Goal: Information Seeking & Learning: Learn about a topic

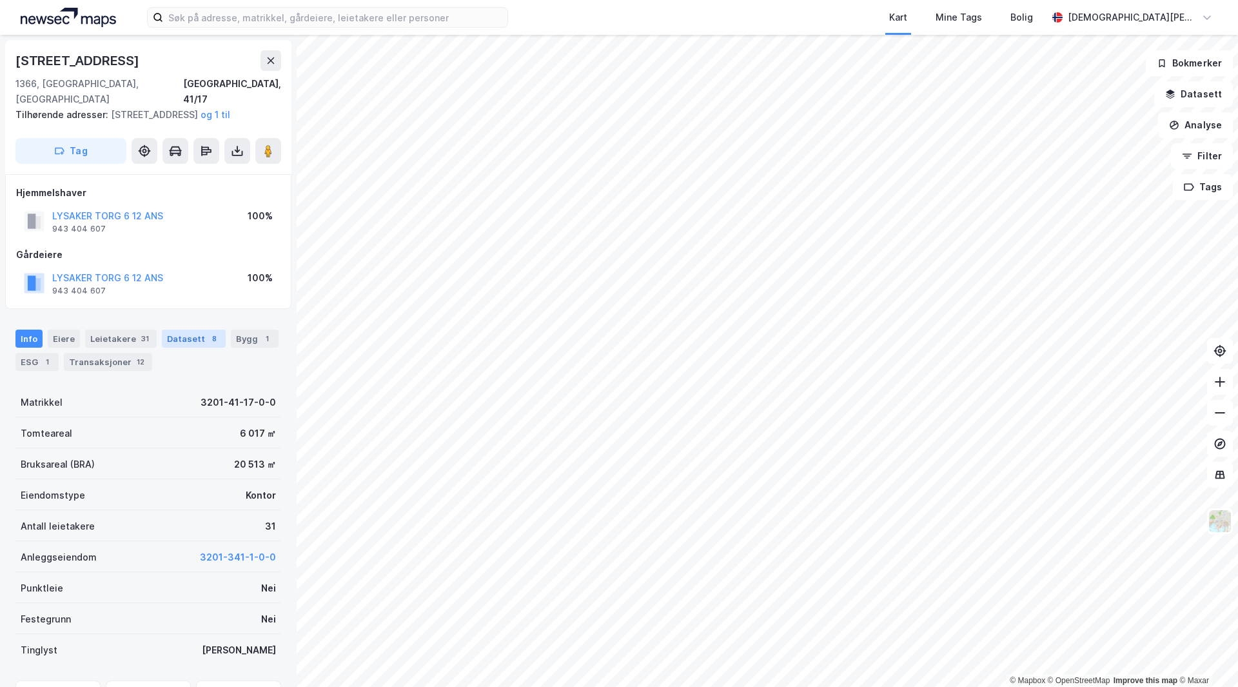
click at [183, 331] on div "Datasett 8" at bounding box center [194, 339] width 64 height 18
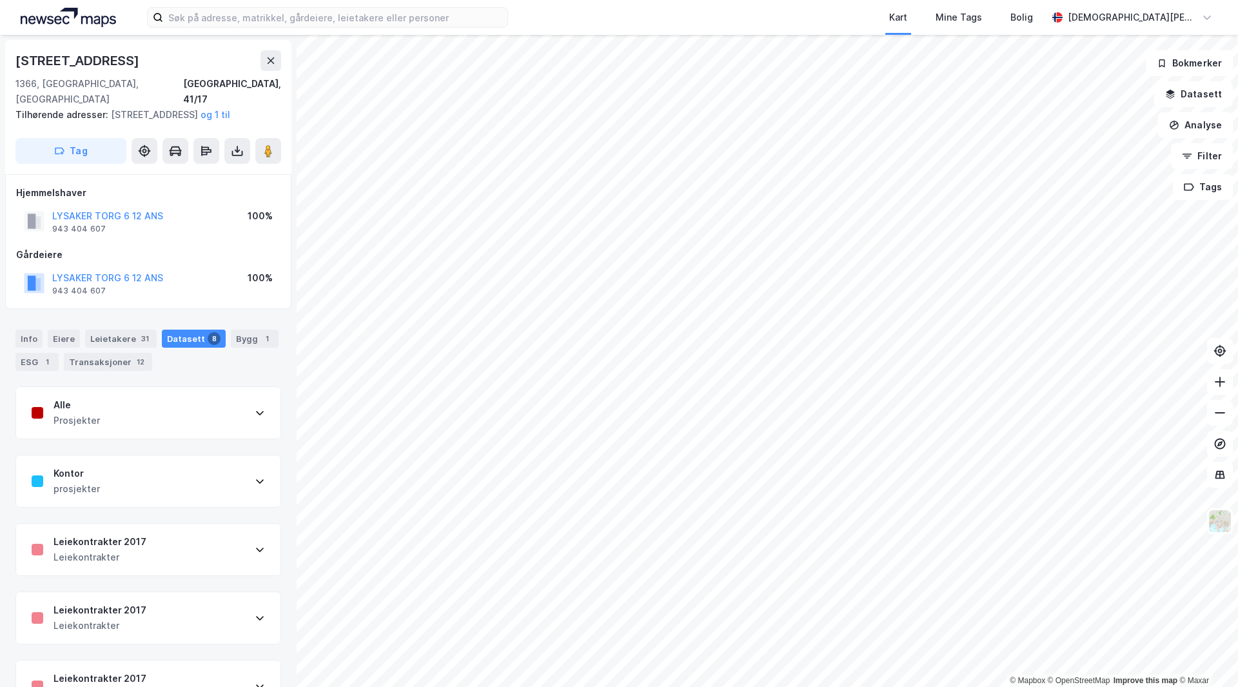
click at [84, 417] on div "Prosjekter" at bounding box center [77, 420] width 46 height 15
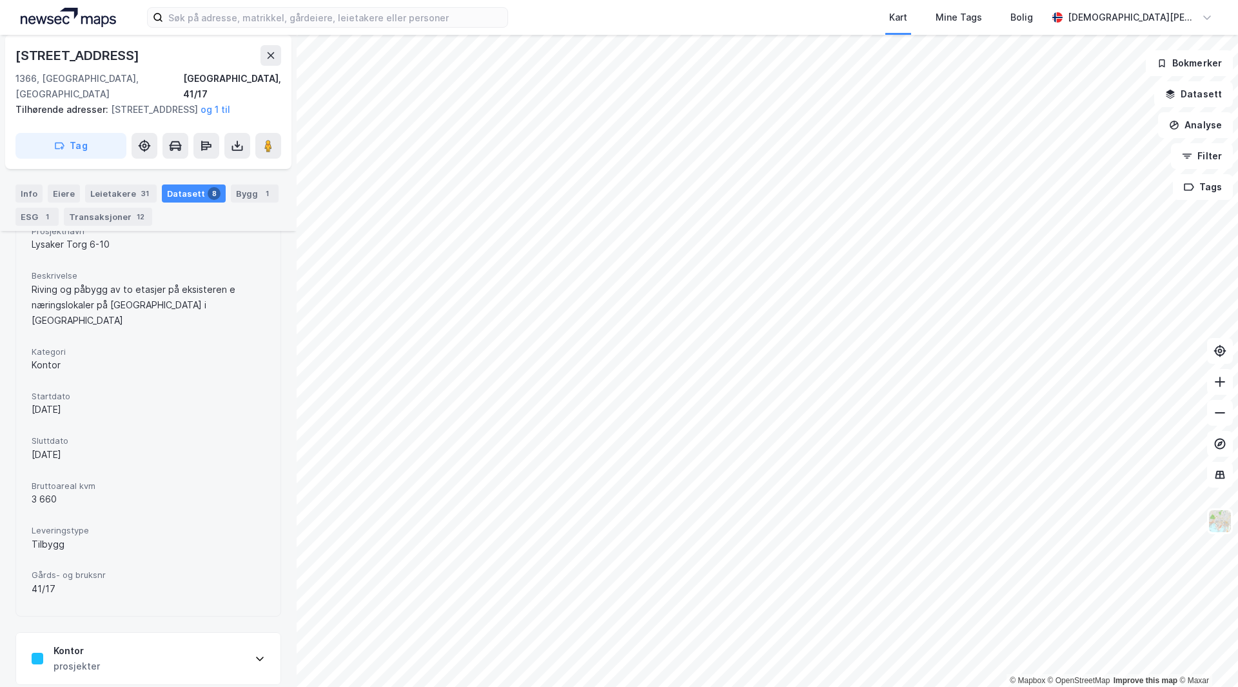
scroll to position [516, 0]
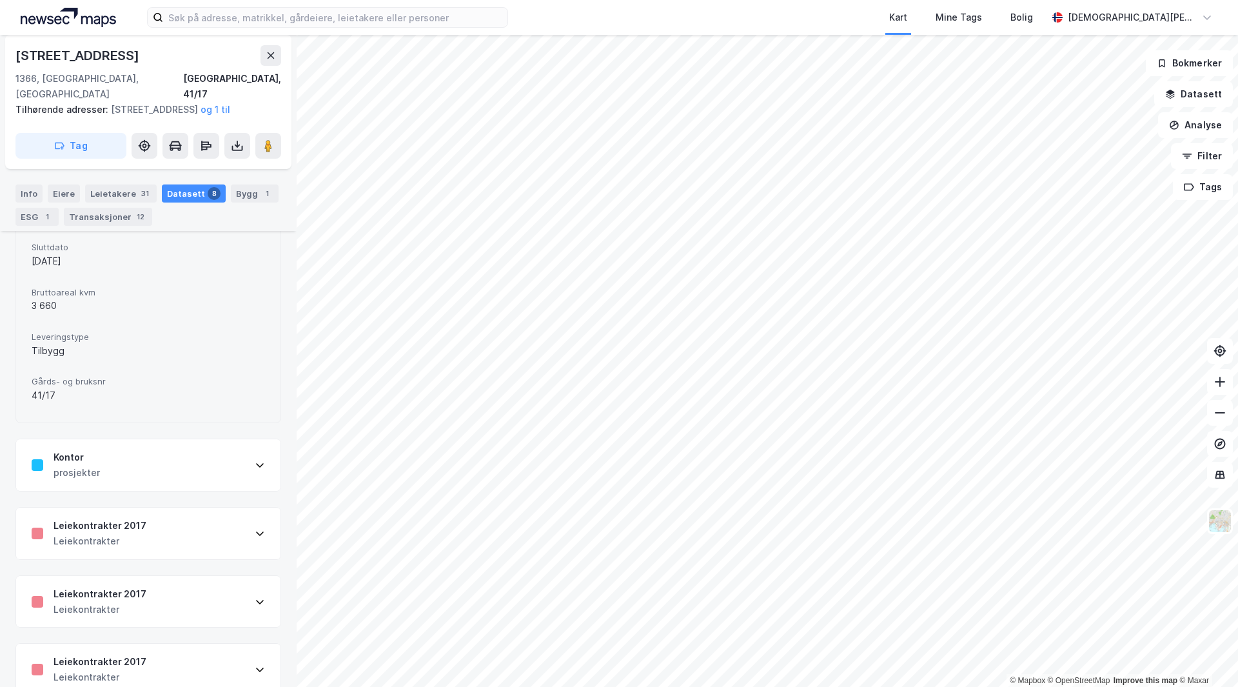
click at [108, 468] on div "Kontor prosjekter" at bounding box center [148, 465] width 264 height 52
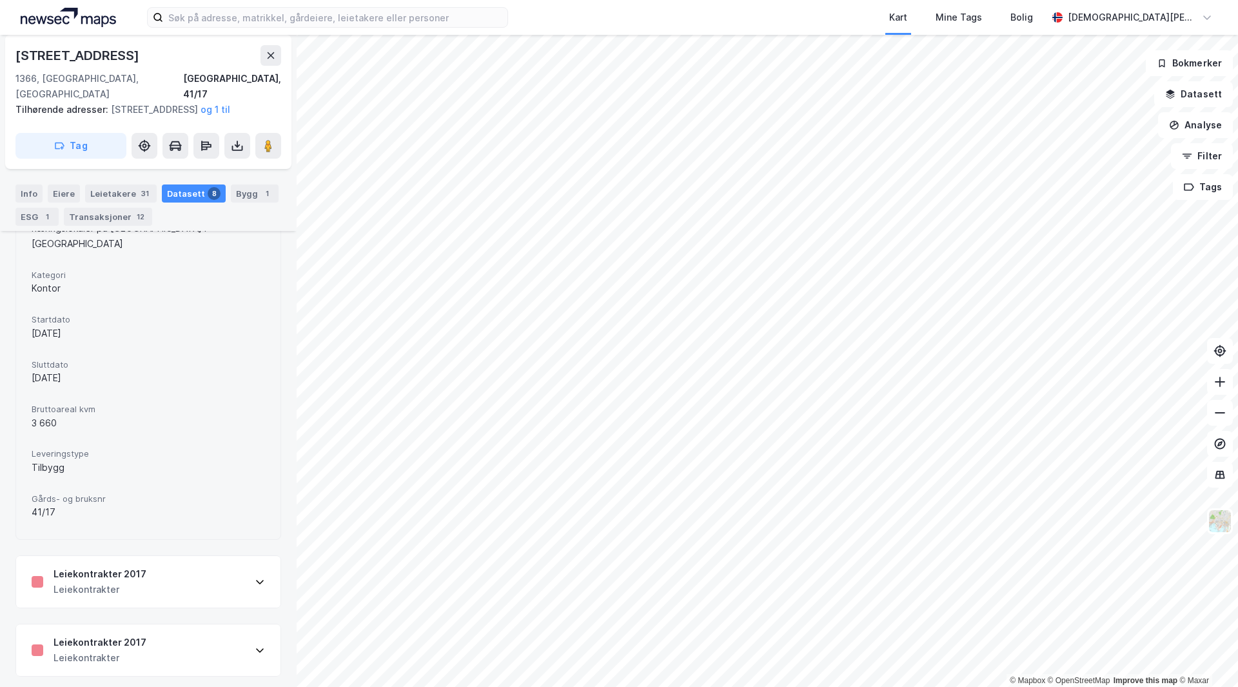
scroll to position [967, 0]
click at [137, 566] on div "Leiekontrakter 2017" at bounding box center [100, 573] width 93 height 15
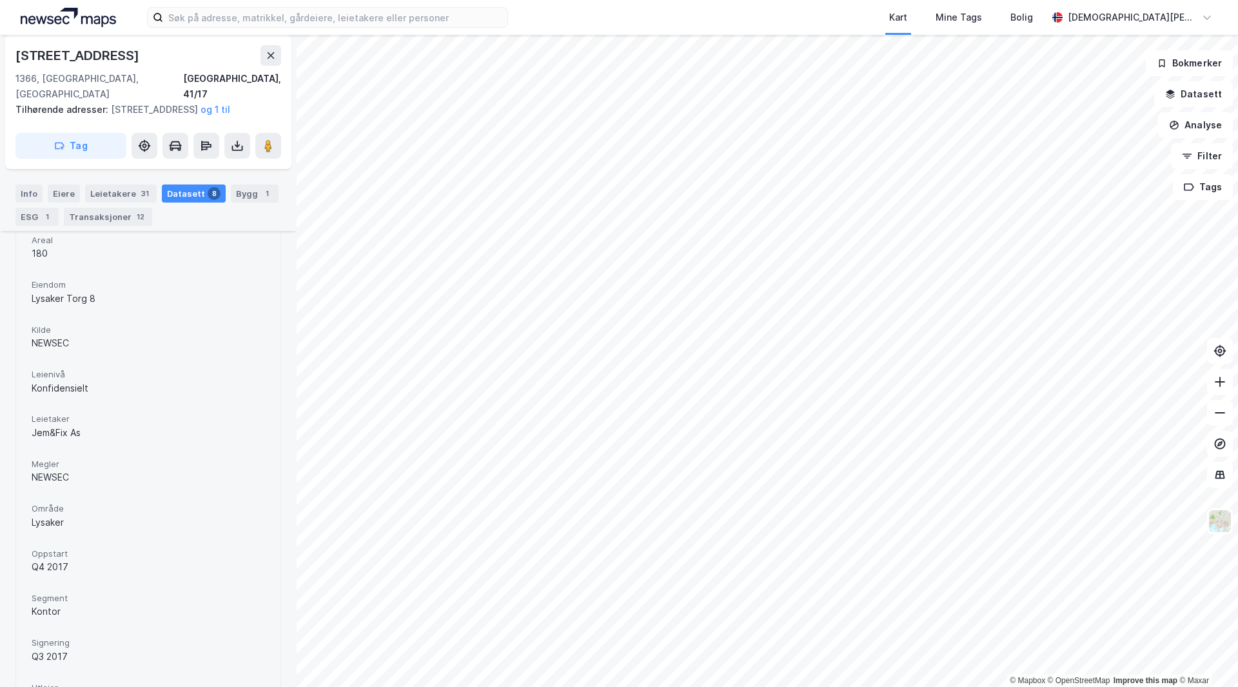
scroll to position [1483, 0]
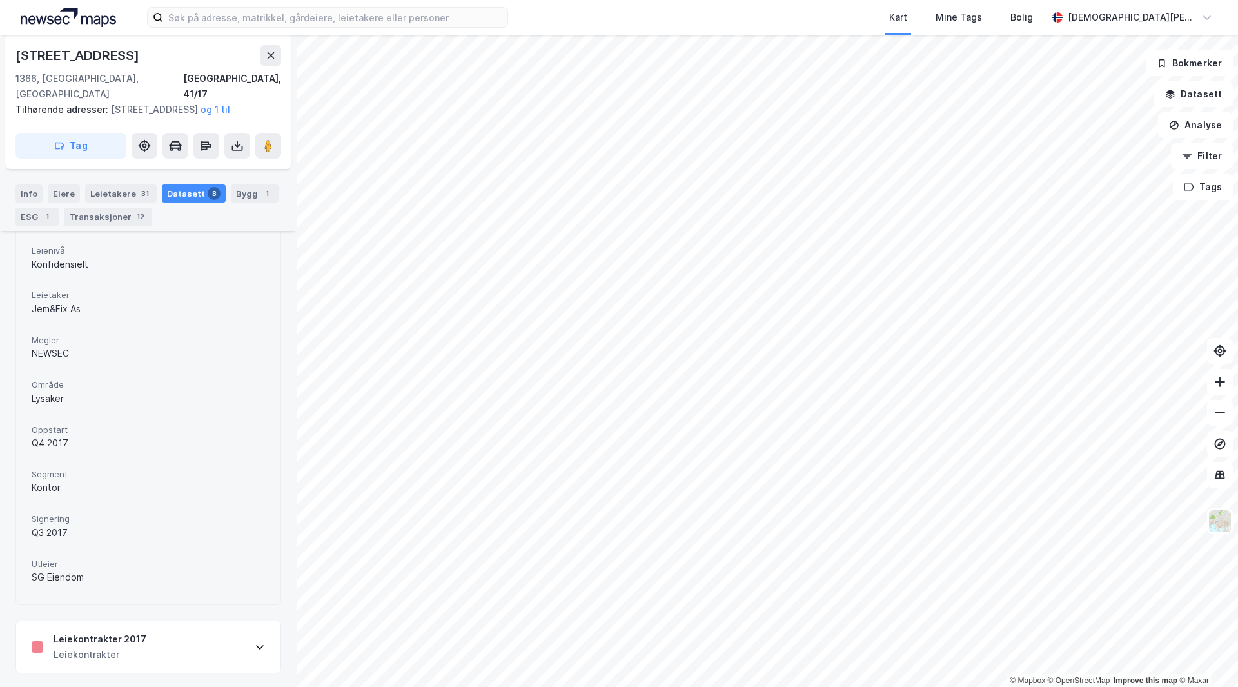
click at [153, 621] on div "Leiekontrakter 2017 Leiekontrakter" at bounding box center [148, 647] width 264 height 52
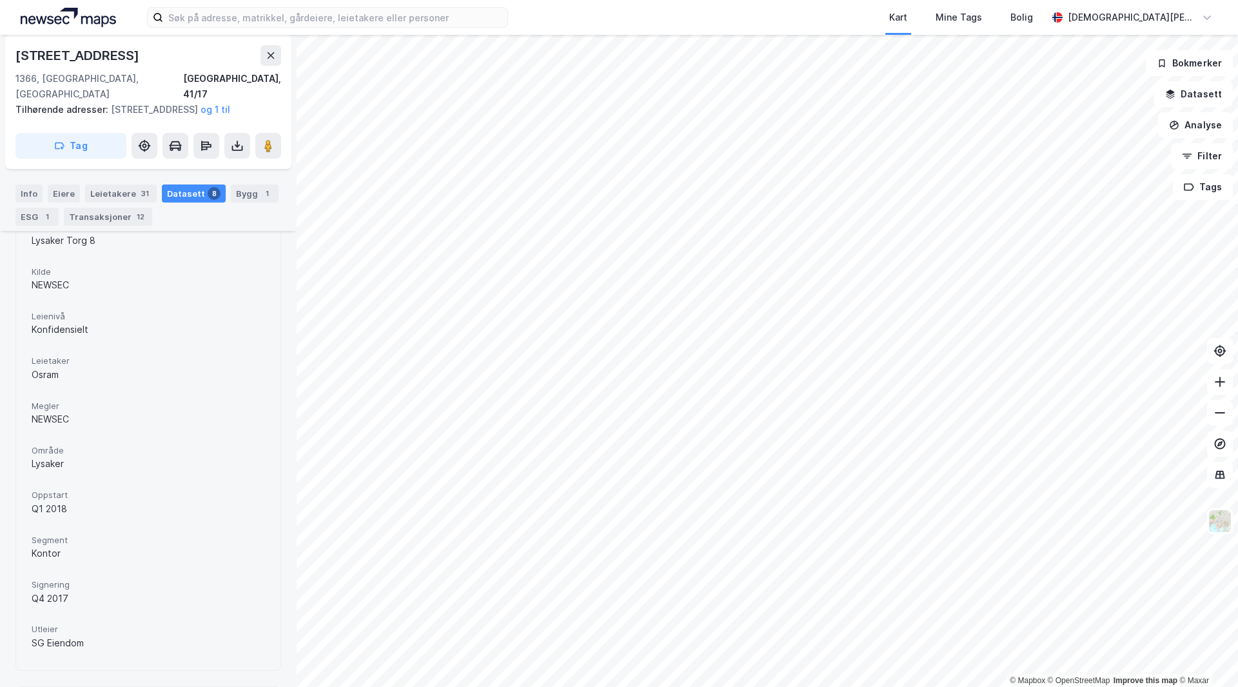
scroll to position [2128, 0]
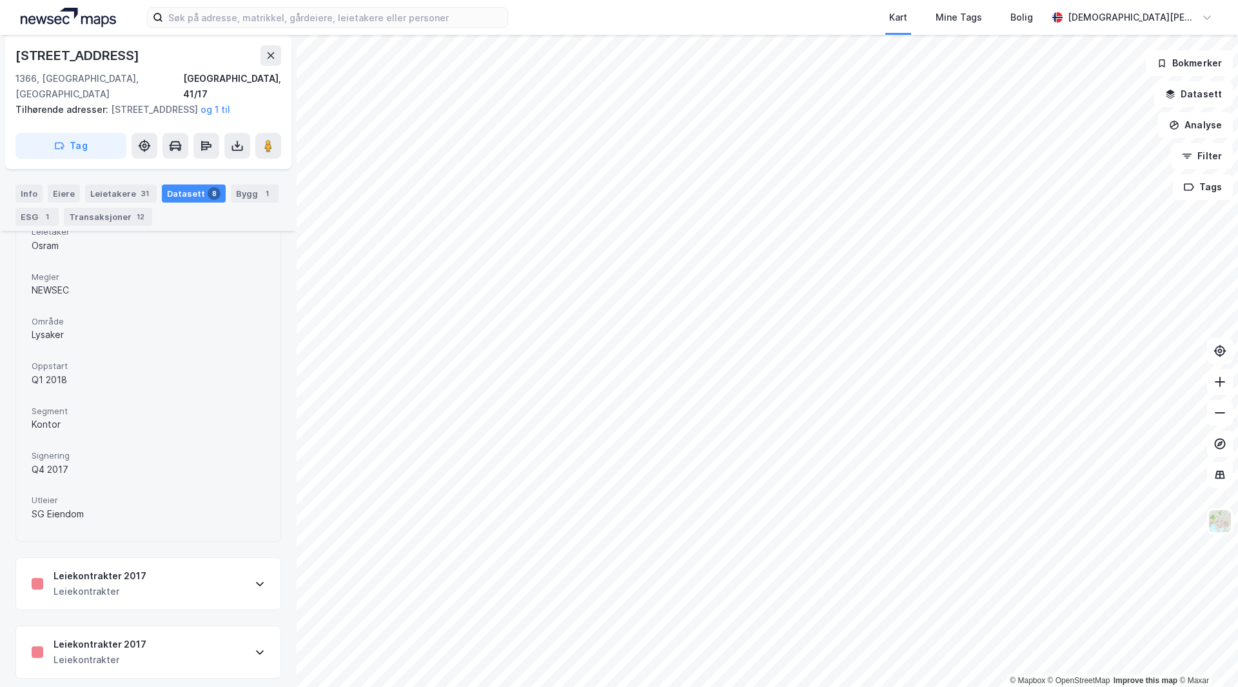
click at [170, 562] on div "Leiekontrakter 2017 Leiekontrakter" at bounding box center [148, 584] width 264 height 52
click at [164, 566] on div "Leiekontrakter 2017 Leiekontrakter" at bounding box center [148, 585] width 264 height 52
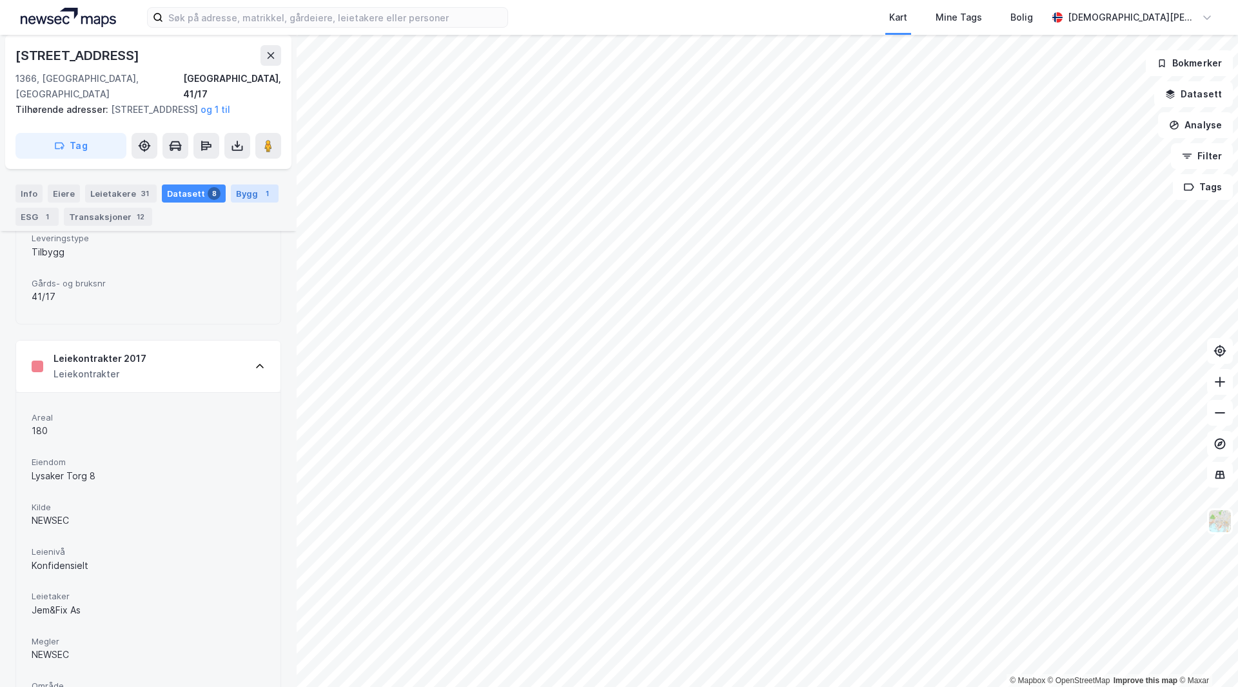
scroll to position [1161, 0]
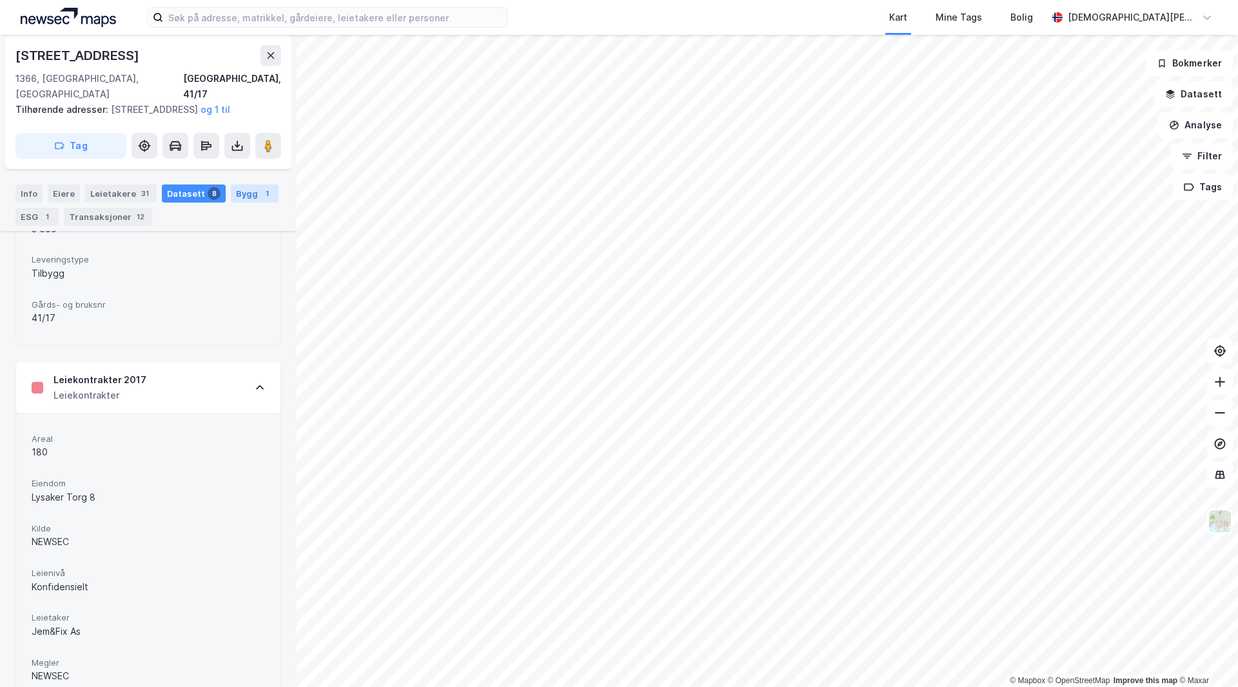
click at [241, 199] on div "Bygg 1" at bounding box center [255, 193] width 48 height 18
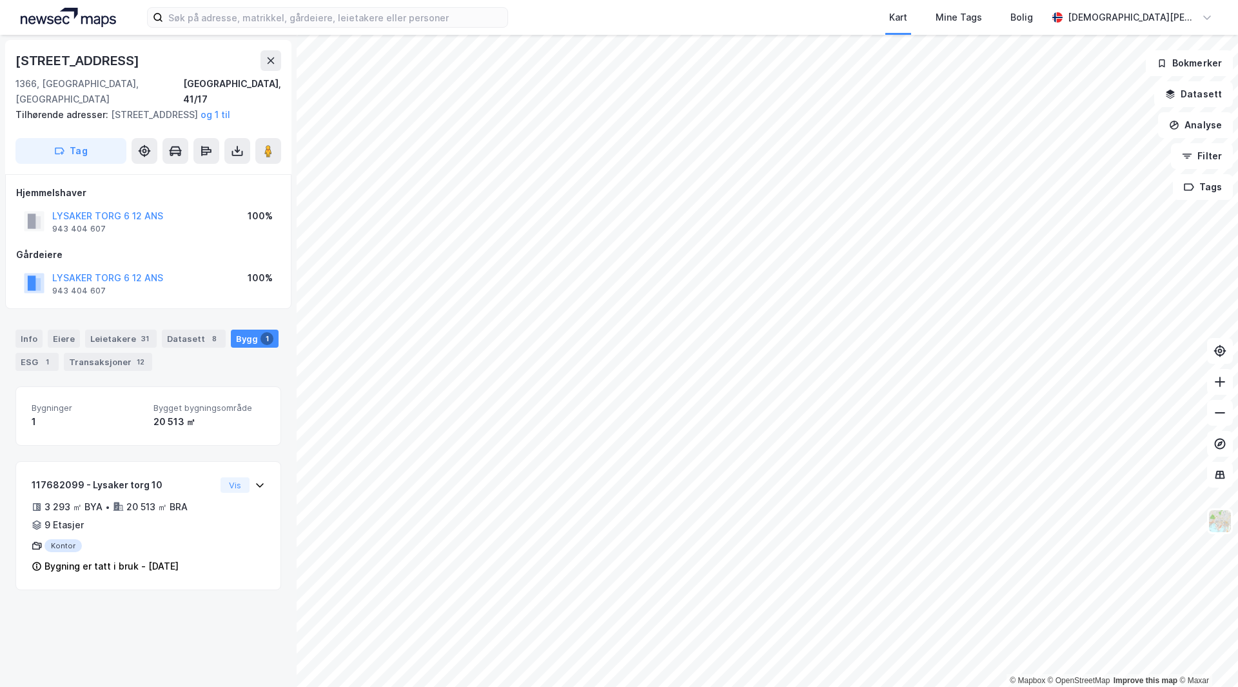
click at [147, 424] on div "Bygninger 1 Bygget bygningsområde 20 513 ㎡" at bounding box center [148, 415] width 233 height 26
click at [180, 341] on div "Datasett 8" at bounding box center [194, 339] width 64 height 18
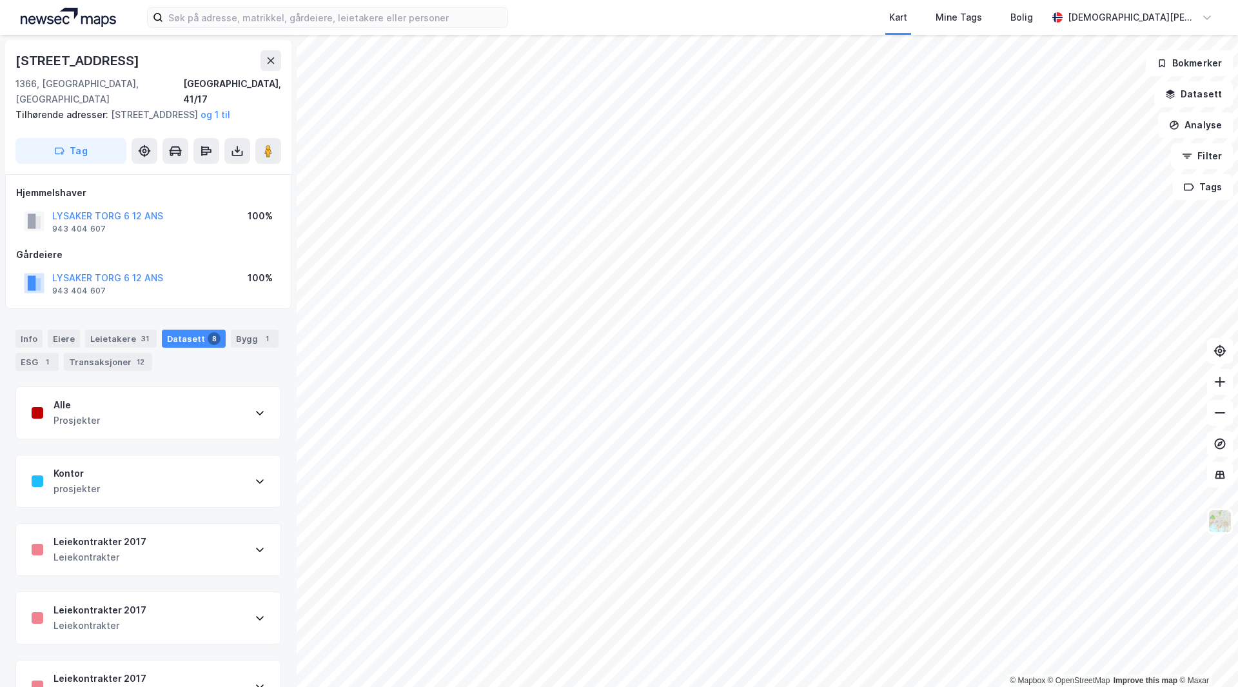
click at [98, 424] on div "Alle Prosjekter" at bounding box center [148, 413] width 264 height 52
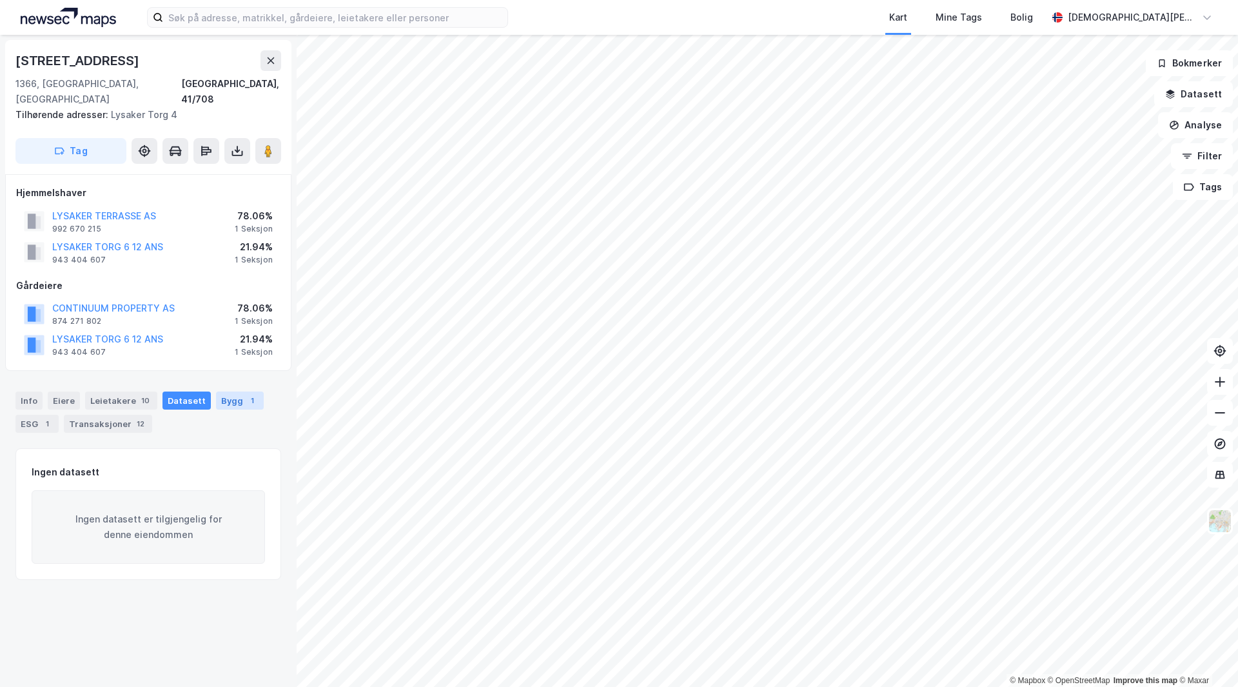
click at [229, 391] on div "Bygg 1" at bounding box center [240, 400] width 48 height 18
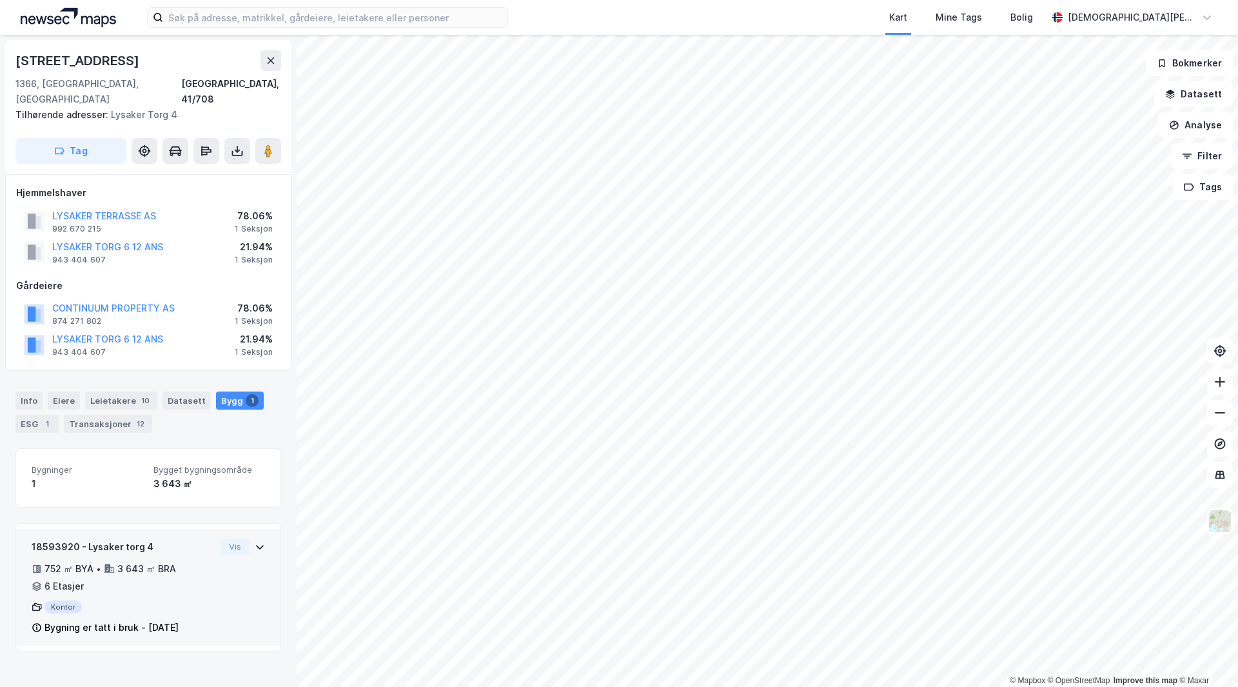
click at [185, 561] on div "752 ㎡ BYA • 3 643 ㎡ BRA • 6 Etasjer" at bounding box center [124, 578] width 184 height 34
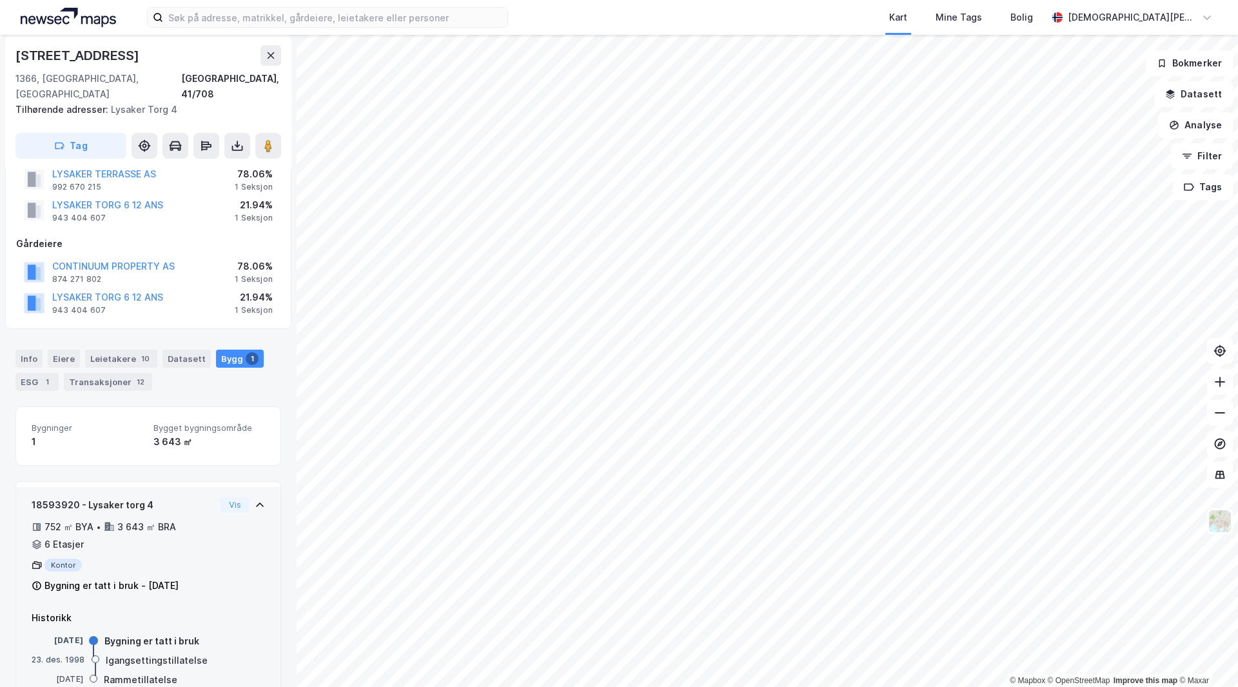
scroll to position [64, 0]
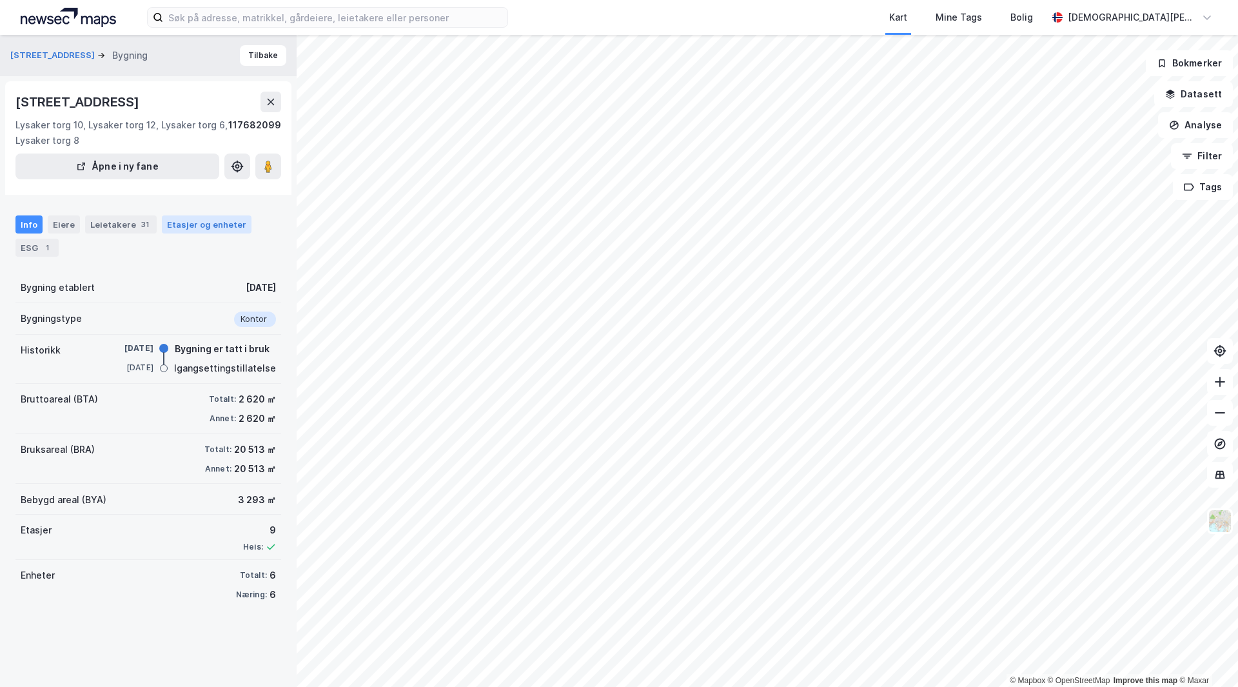
click at [193, 224] on div "Etasjer og enheter" at bounding box center [206, 225] width 79 height 12
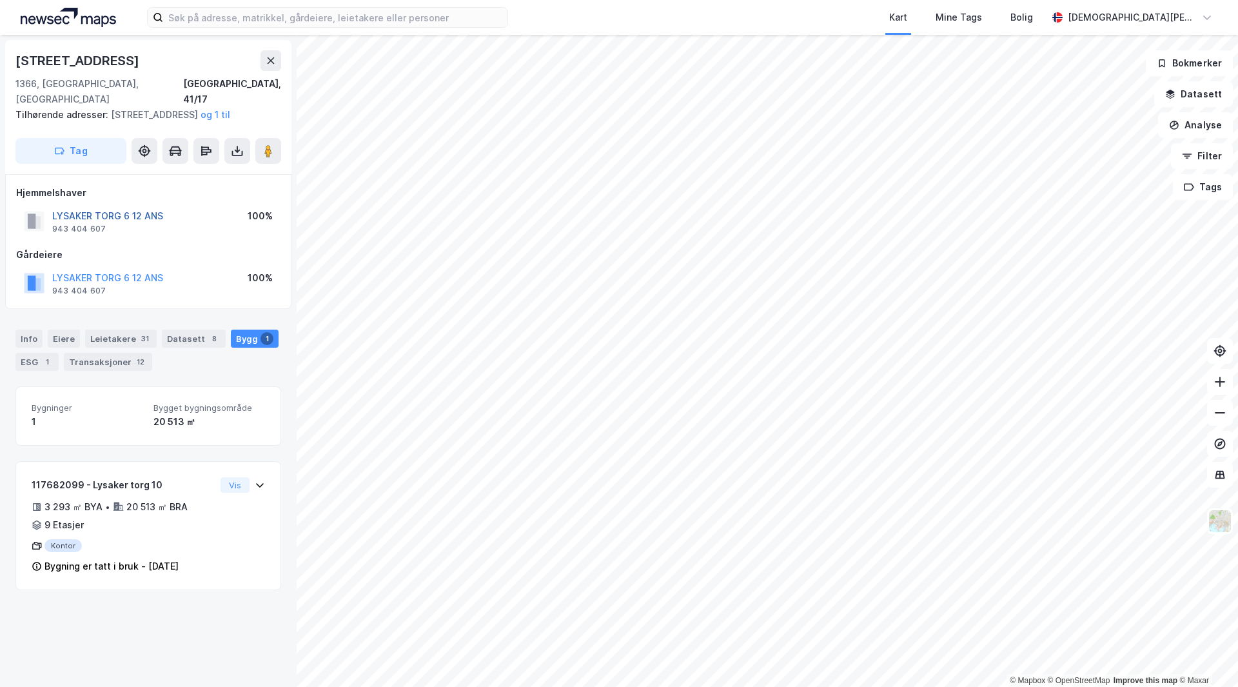
click at [0, 0] on button "LYSAKER TORG 6 12 ANS" at bounding box center [0, 0] width 0 height 0
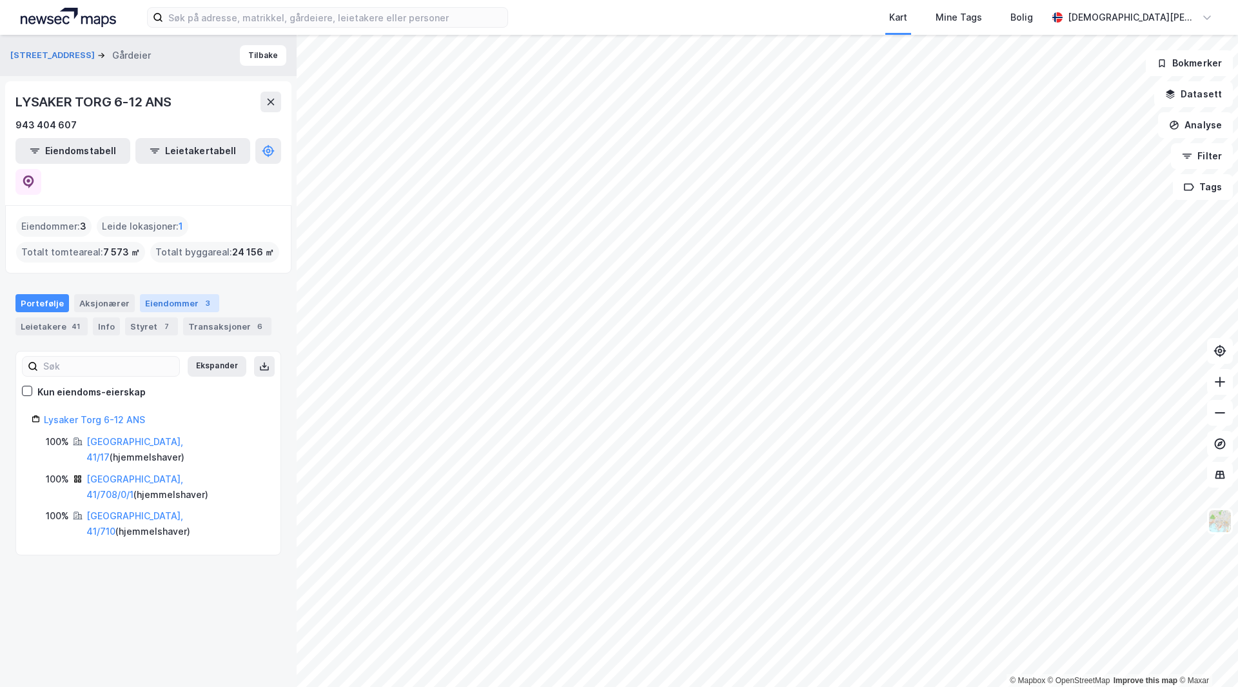
click at [190, 294] on div "Eiendommer 3" at bounding box center [179, 303] width 79 height 18
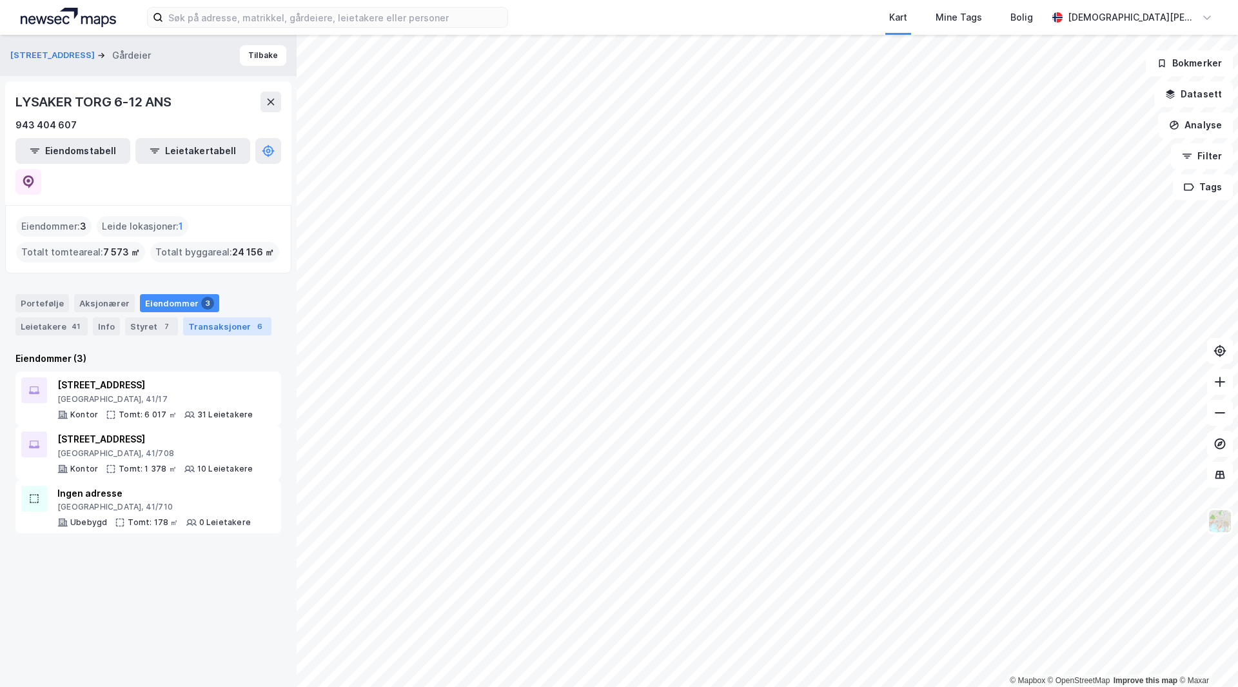
click at [208, 317] on div "Transaksjoner 6" at bounding box center [227, 326] width 88 height 18
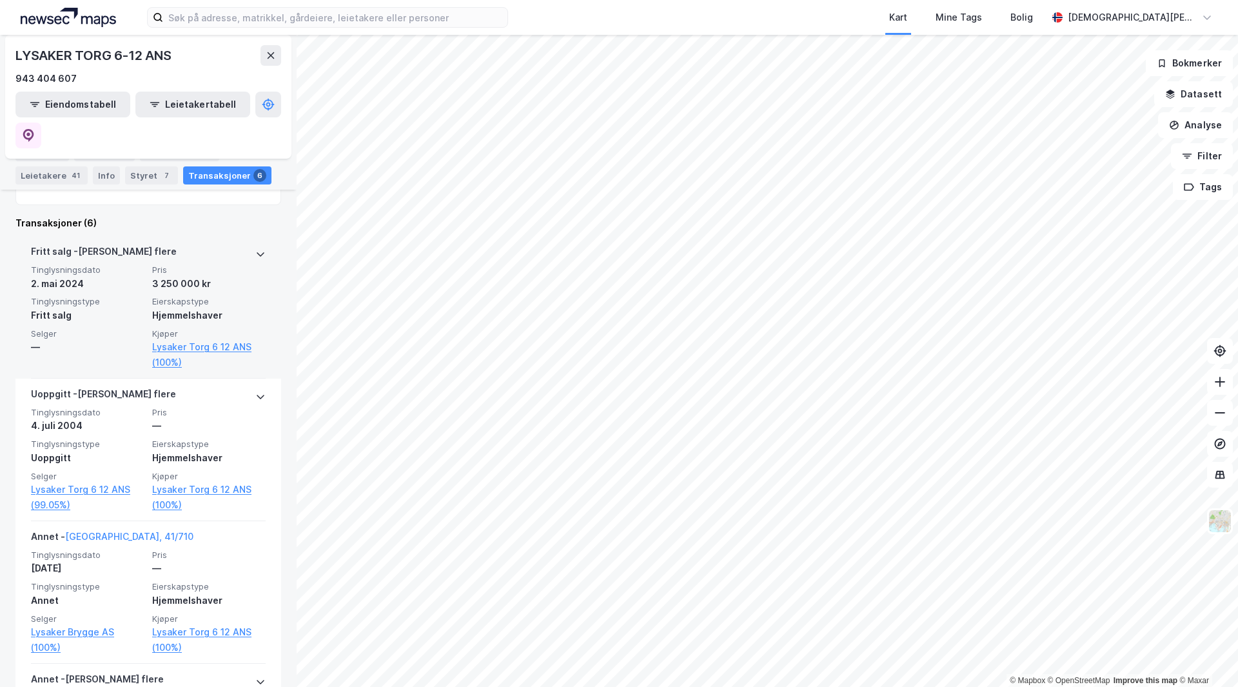
scroll to position [322, 0]
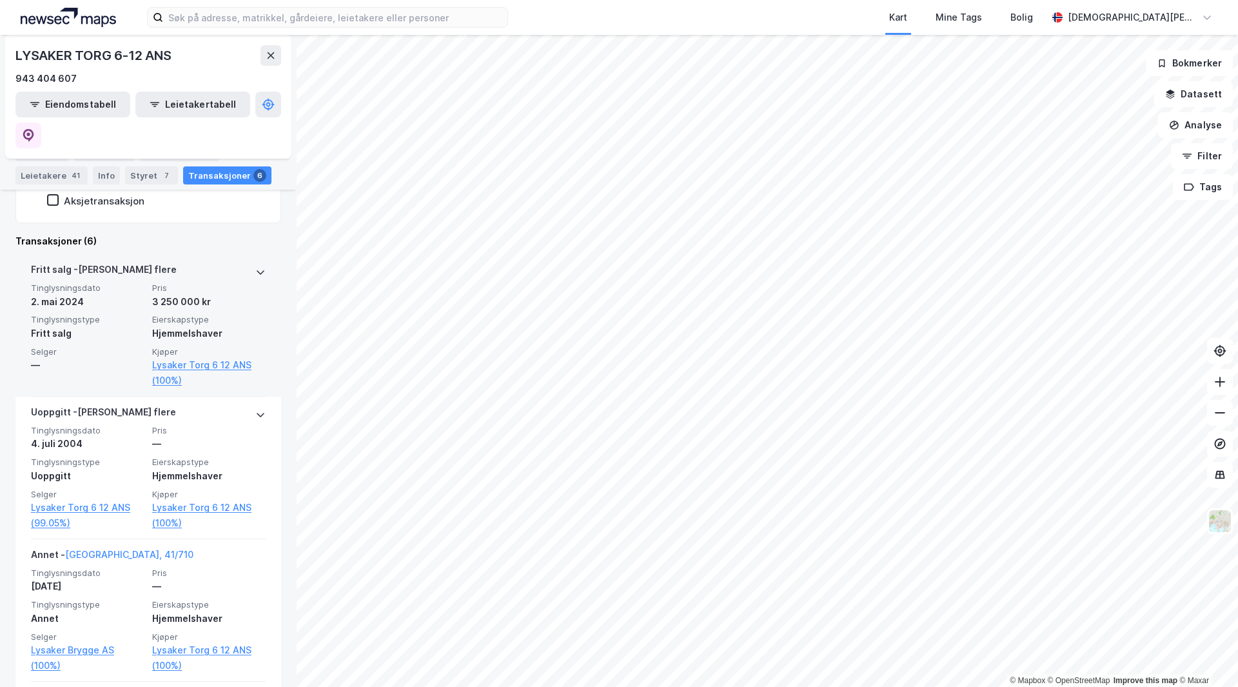
click at [132, 346] on span "Selger" at bounding box center [88, 351] width 114 height 11
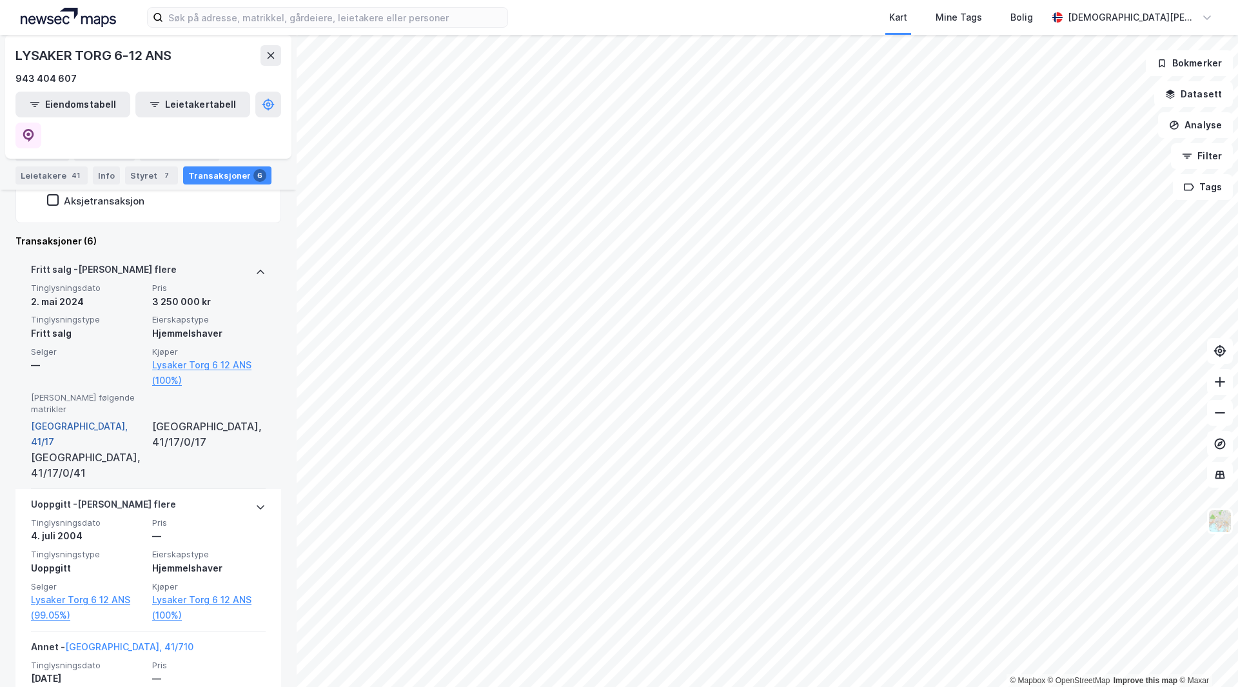
click at [67, 419] on link "Bærum, 41/17" at bounding box center [88, 434] width 114 height 31
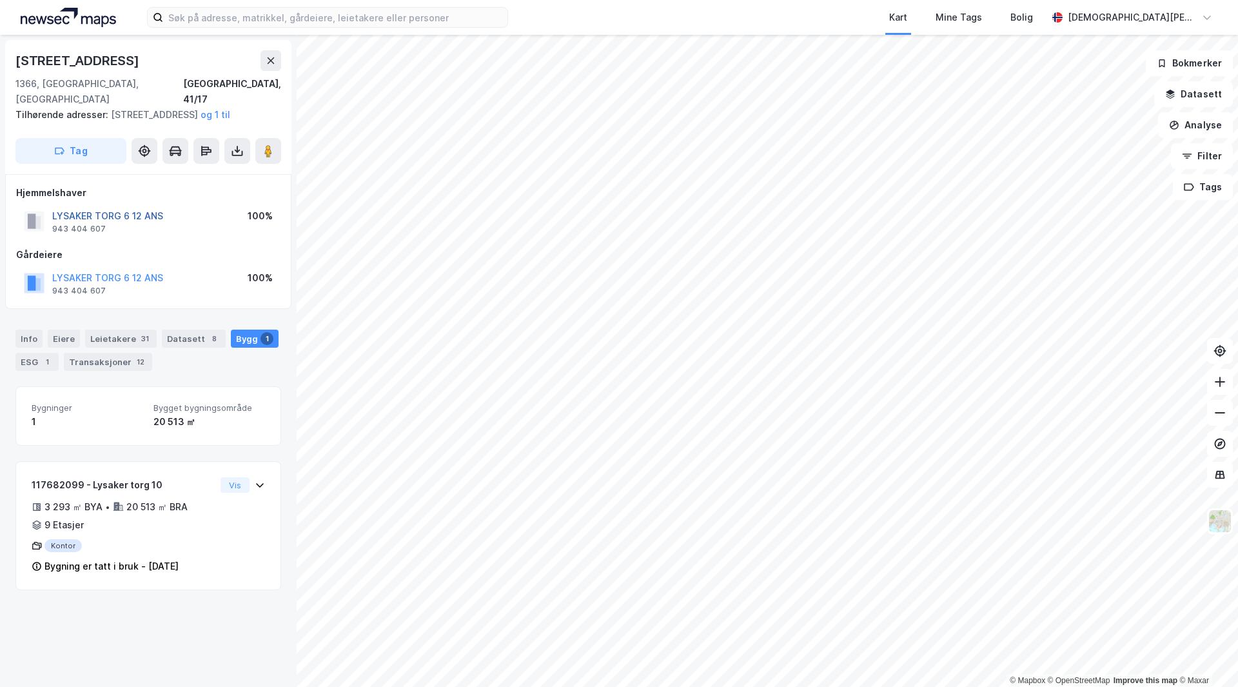
click at [0, 0] on button "LYSAKER TORG 6 12 ANS" at bounding box center [0, 0] width 0 height 0
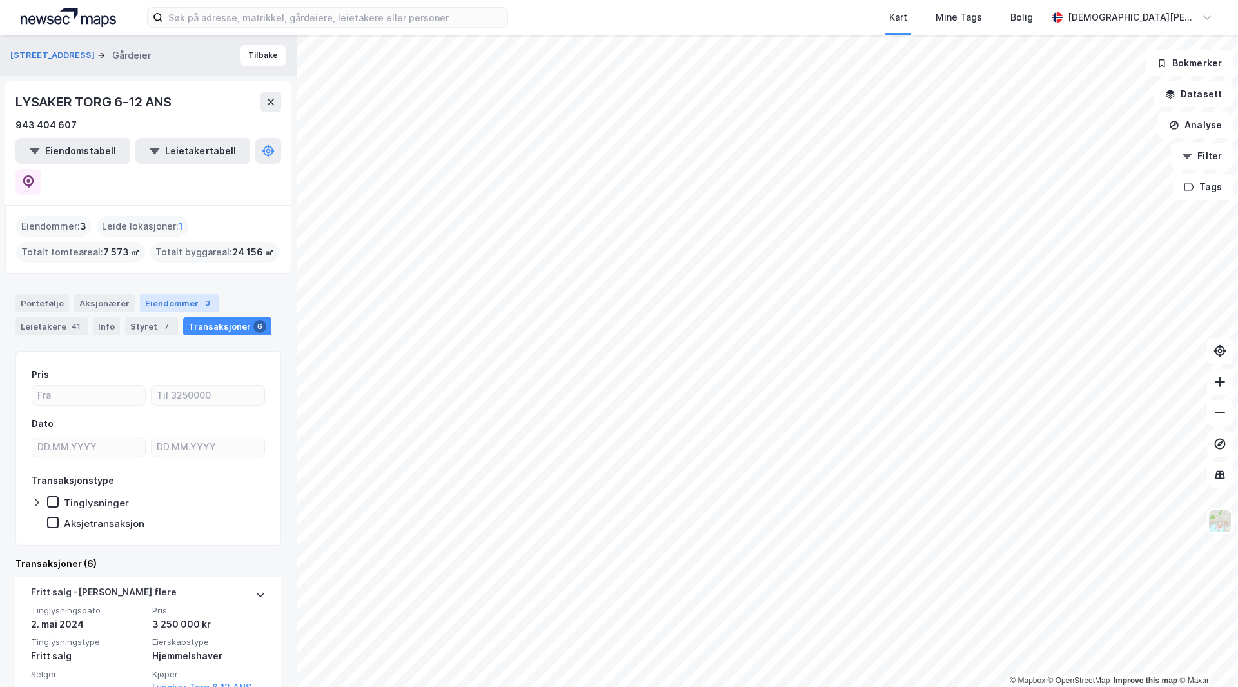
click at [154, 294] on div "Eiendommer 3" at bounding box center [179, 303] width 79 height 18
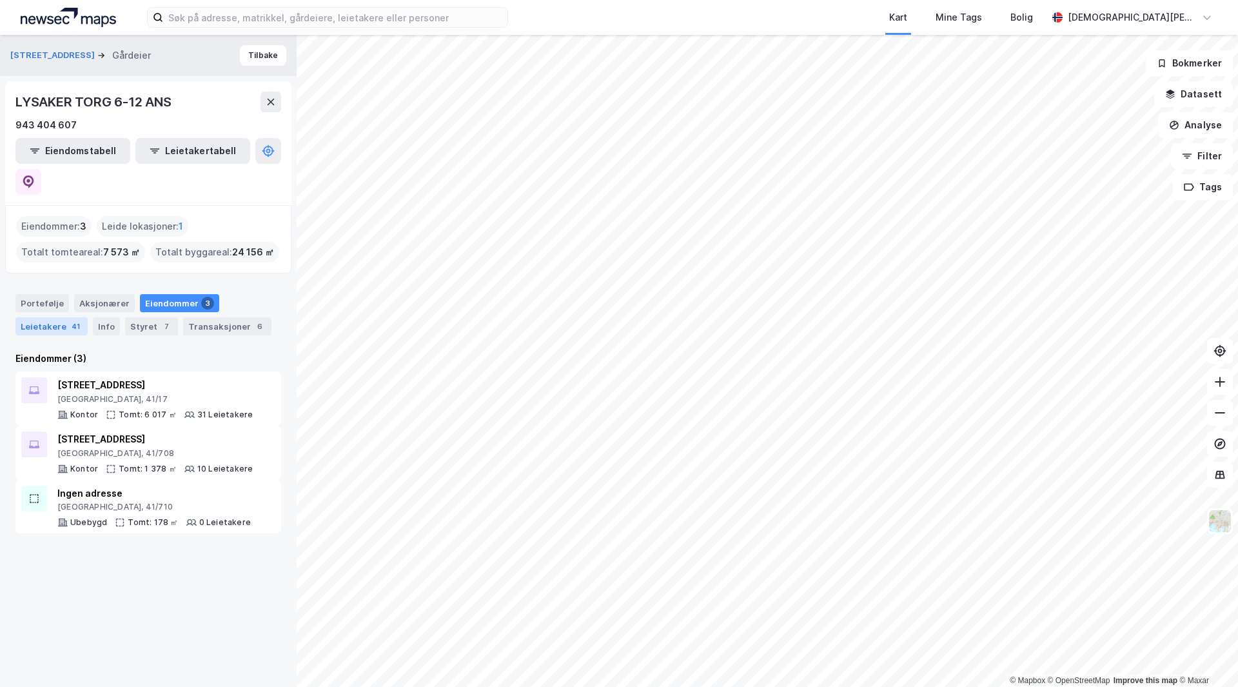
click at [77, 317] on div "Leietakere 41" at bounding box center [51, 326] width 72 height 18
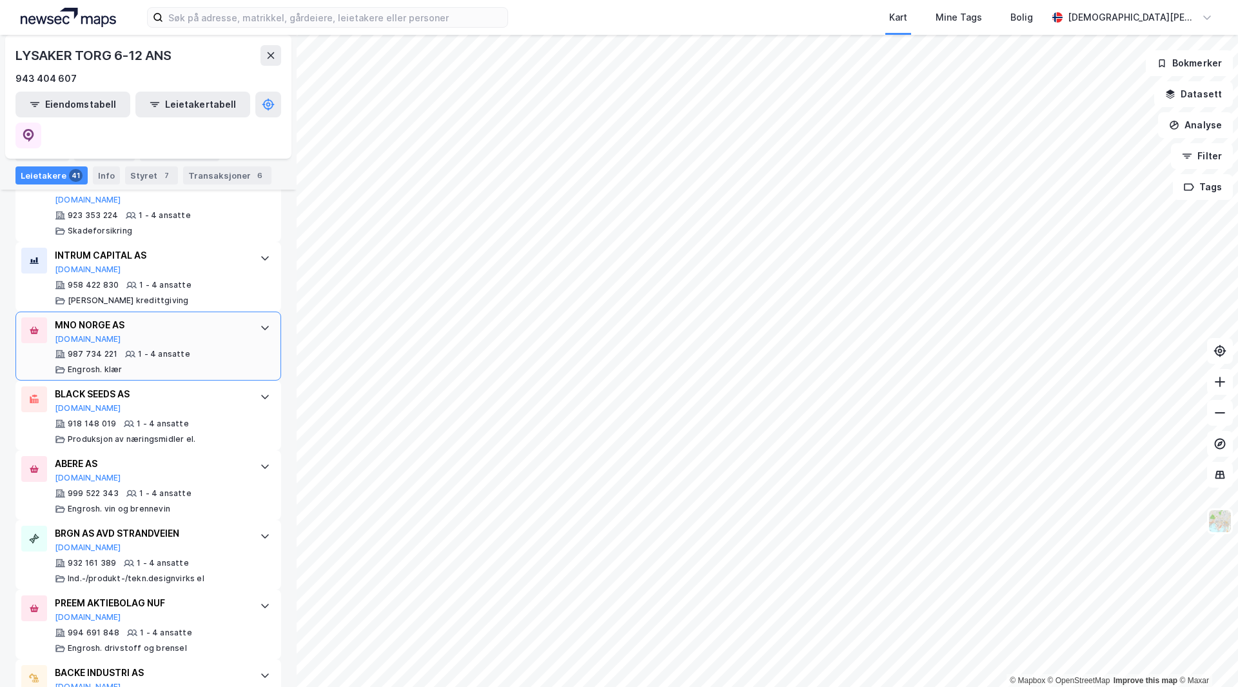
scroll to position [1806, 0]
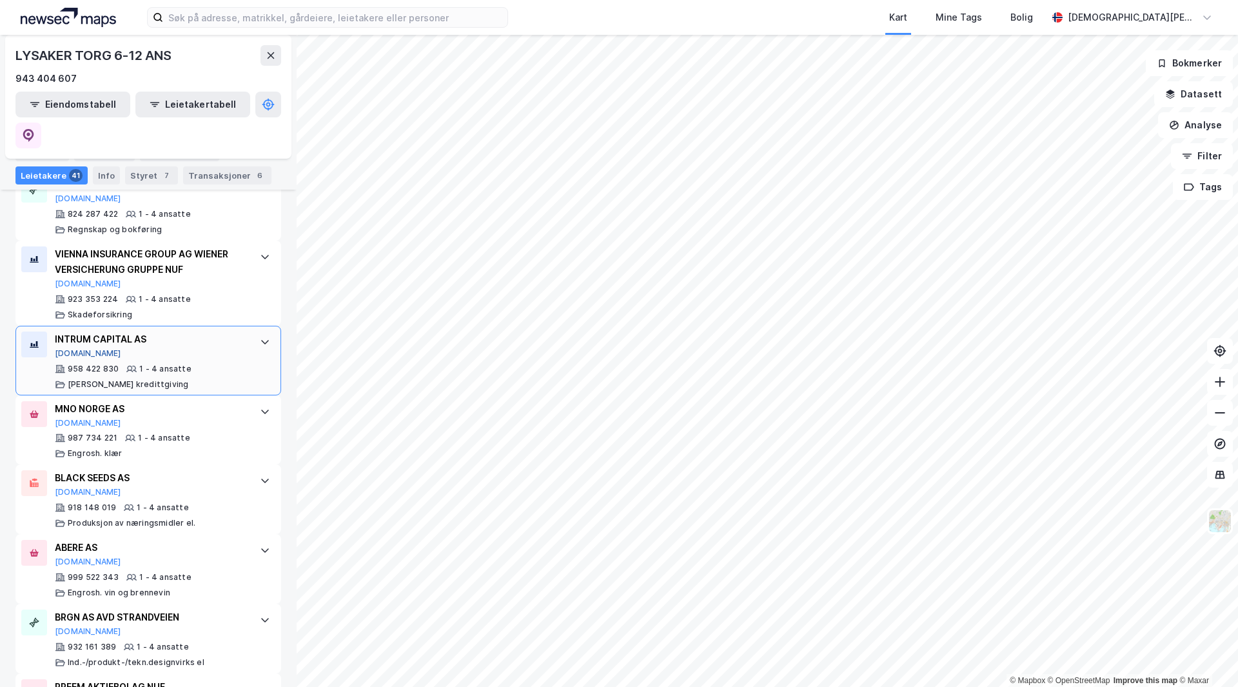
click at [82, 348] on button "Proff.no" at bounding box center [88, 353] width 66 height 10
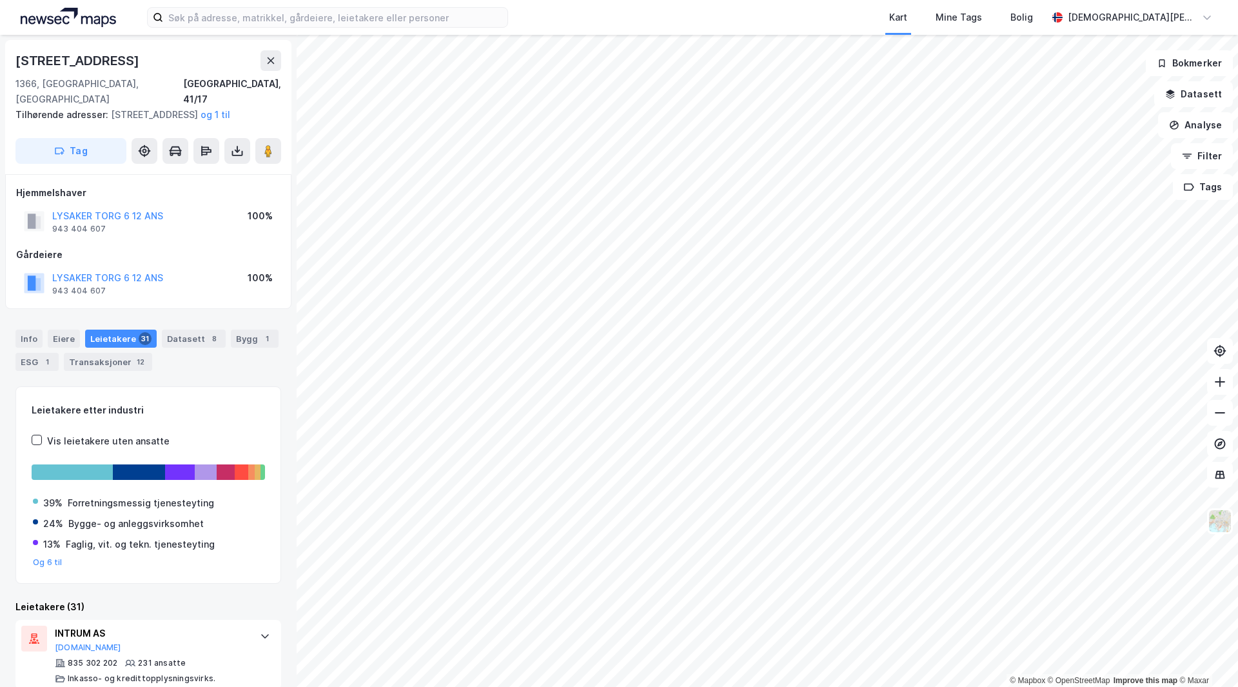
click at [232, 327] on div "Info Eiere Leietakere 31 Datasett 8 Bygg 1 ESG 1 Transaksjoner 12" at bounding box center [148, 345] width 297 height 62
click at [235, 332] on div "Bygg 1" at bounding box center [255, 339] width 48 height 18
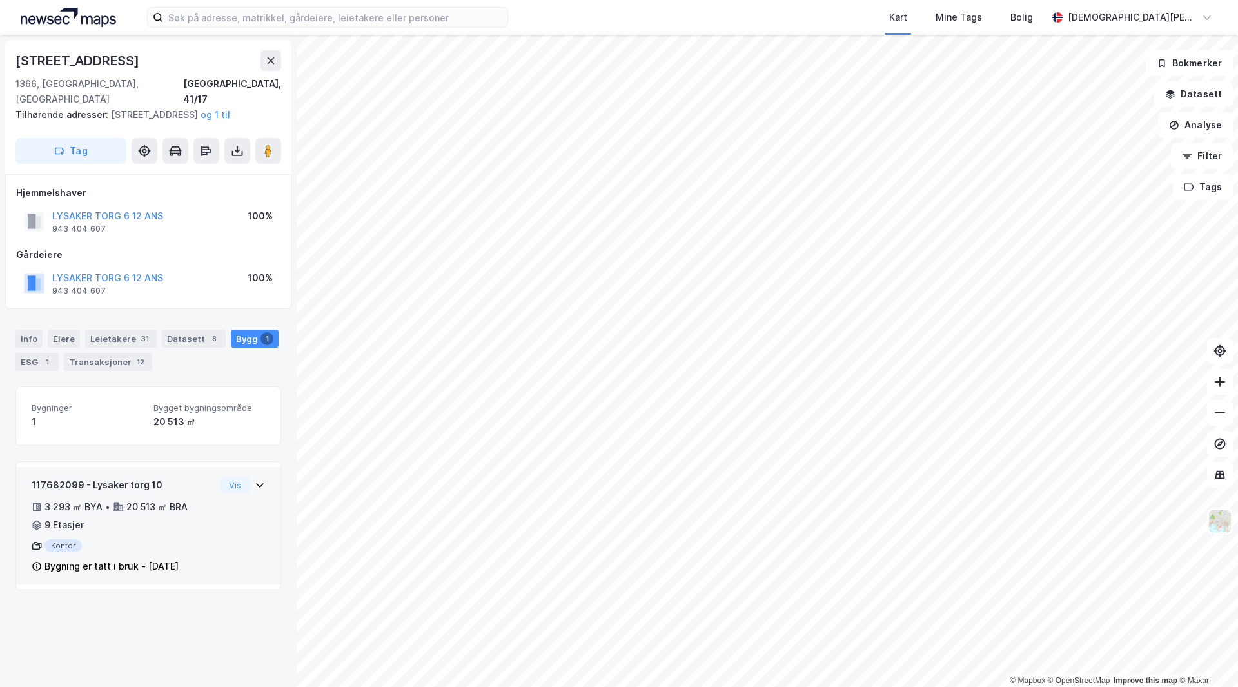
click at [108, 504] on div "•" at bounding box center [107, 507] width 5 height 10
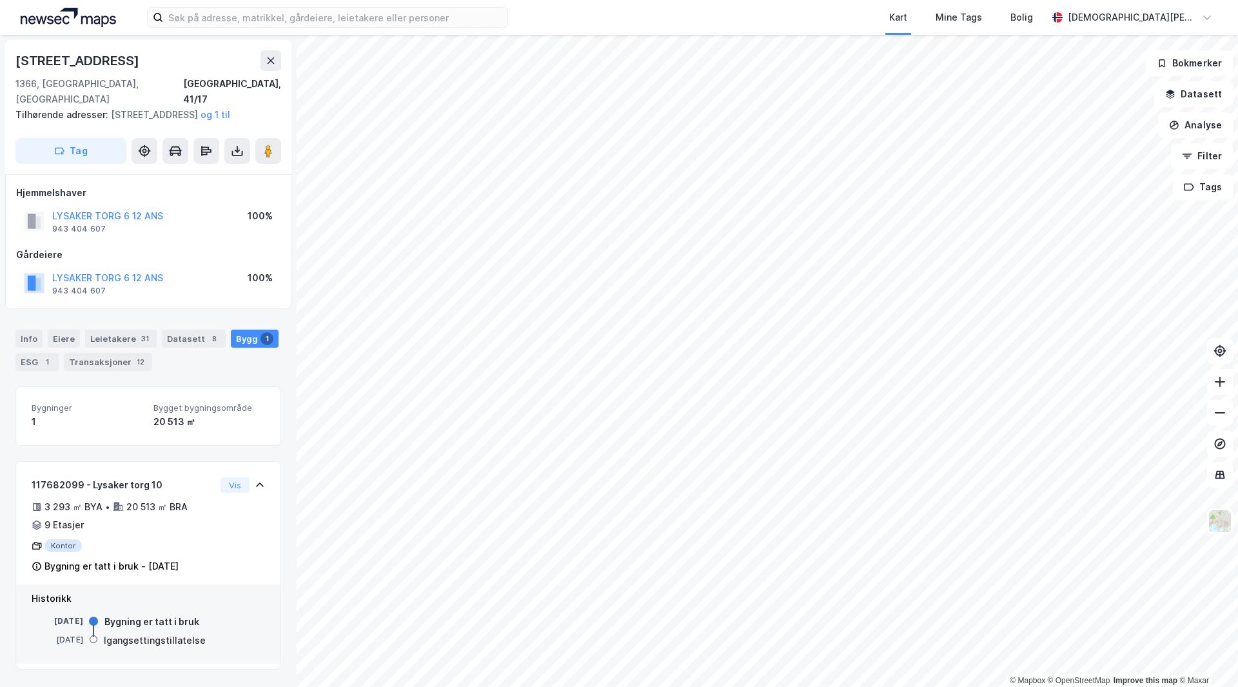
click at [154, 432] on div "Bygninger 1 Bygget bygningsområde 20 513 ㎡" at bounding box center [148, 415] width 266 height 59
click at [132, 393] on div "Bygninger 1 Bygget bygningsområde 20 513 ㎡" at bounding box center [148, 415] width 266 height 59
click at [64, 343] on div "Eiere" at bounding box center [64, 339] width 32 height 18
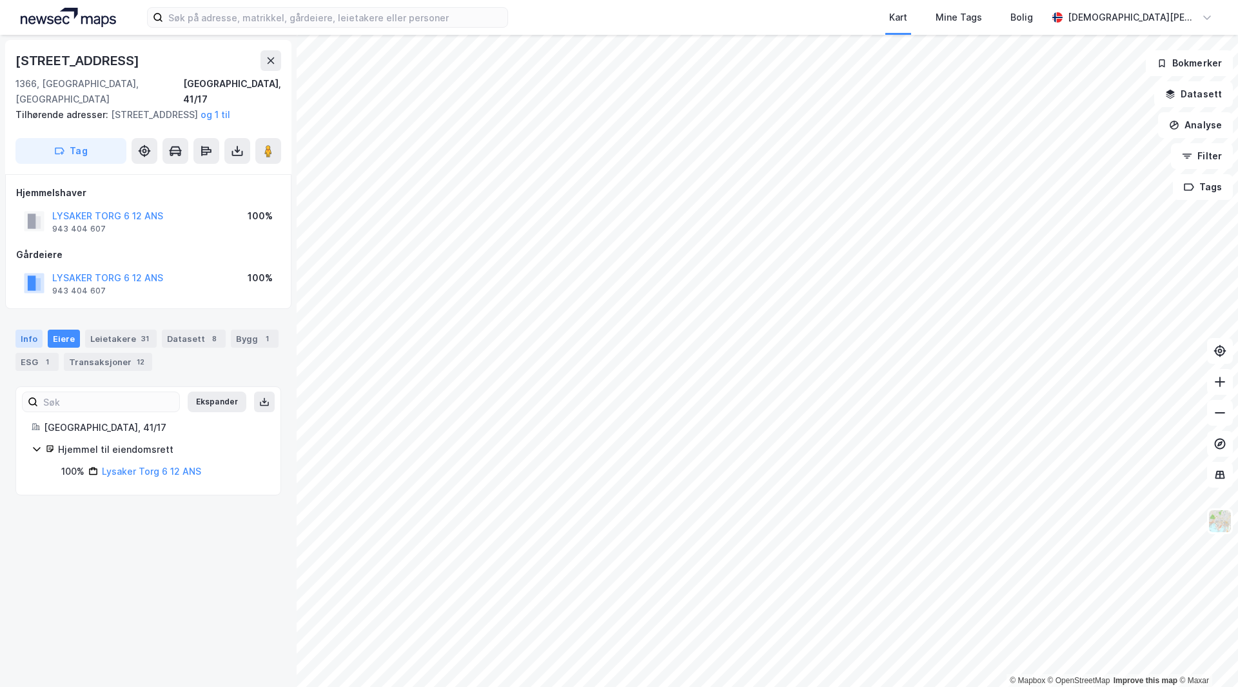
click at [37, 341] on div "Info" at bounding box center [28, 339] width 27 height 18
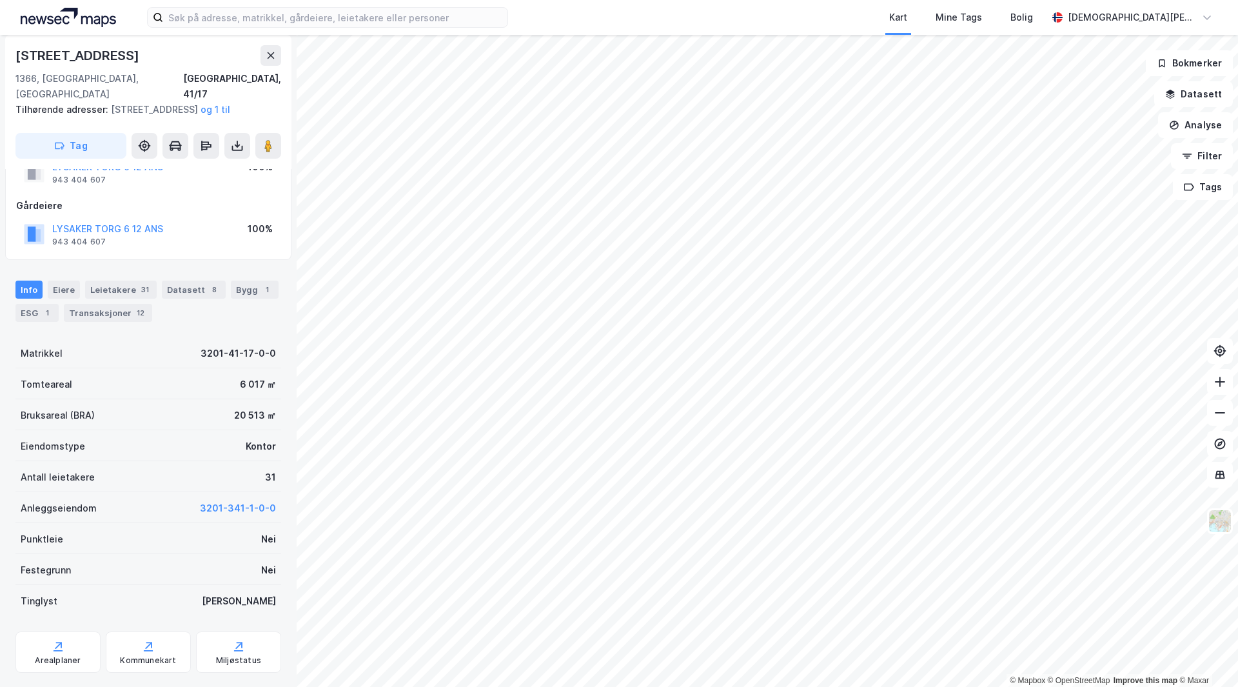
scroll to position [77, 0]
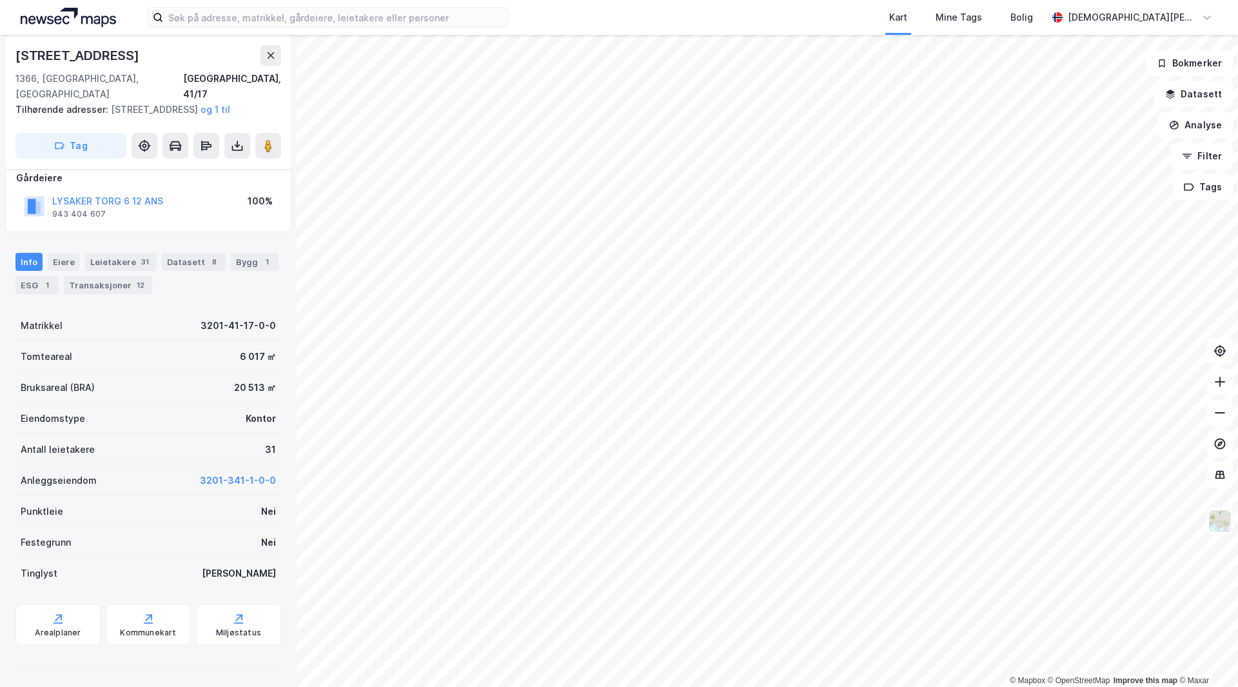
click at [241, 397] on div "Bruksareal (BRA) 20 513 ㎡" at bounding box center [148, 386] width 266 height 31
click at [41, 282] on div "1" at bounding box center [47, 285] width 13 height 13
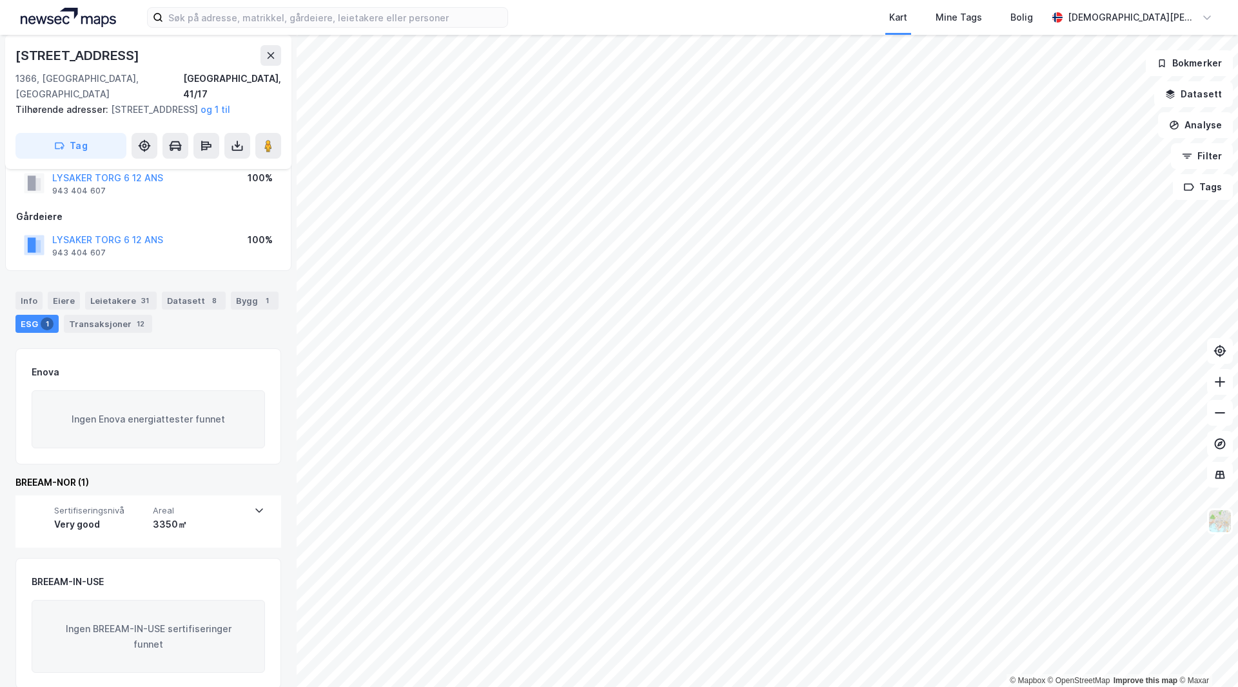
scroll to position [55, 0]
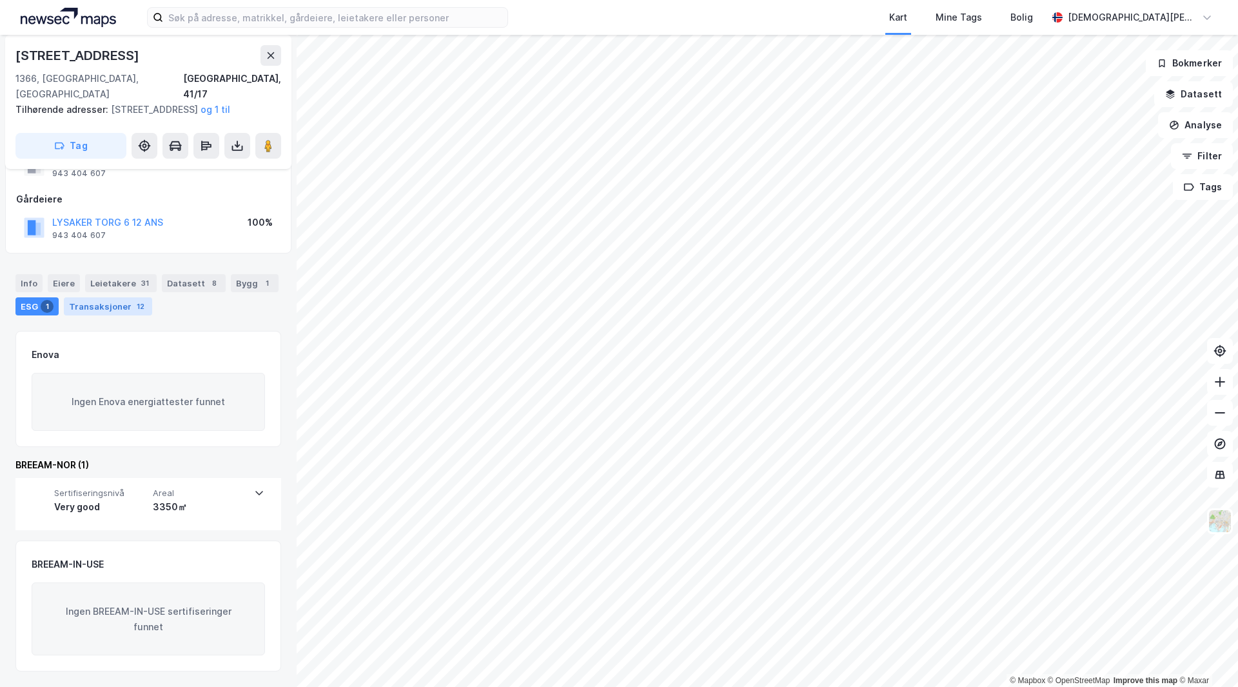
click at [88, 313] on div "Transaksjoner 12" at bounding box center [108, 306] width 88 height 18
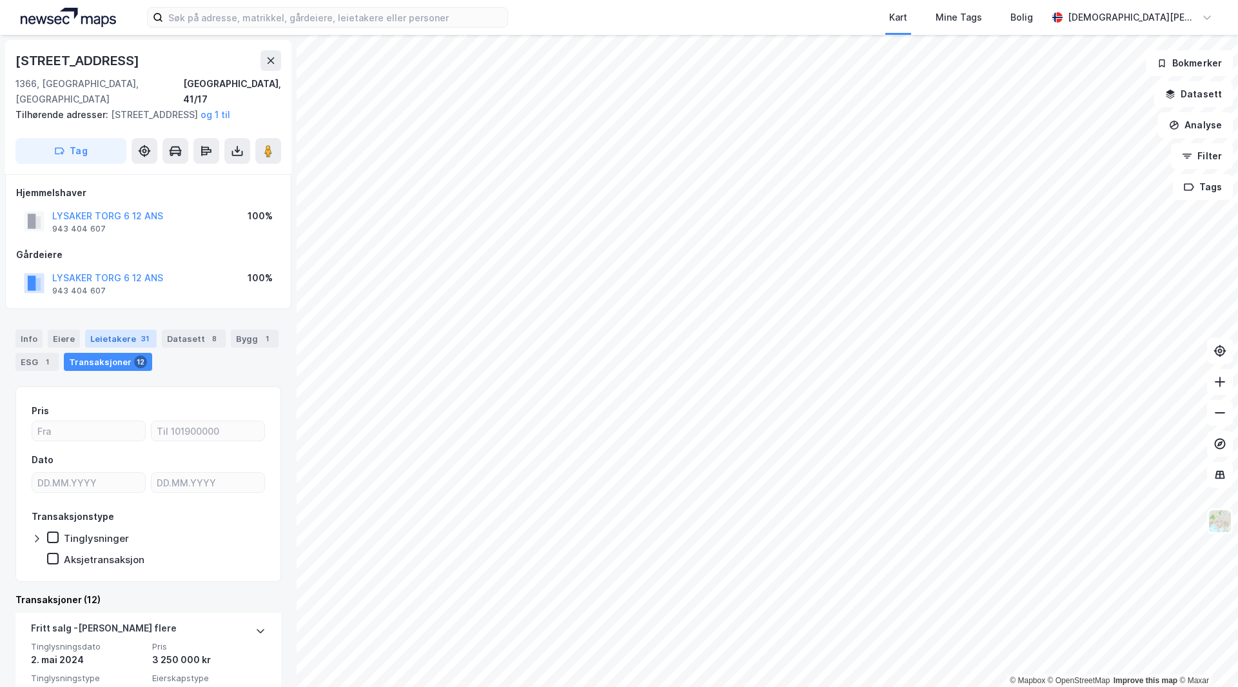
click at [116, 341] on div "Leietakere 31" at bounding box center [121, 339] width 72 height 18
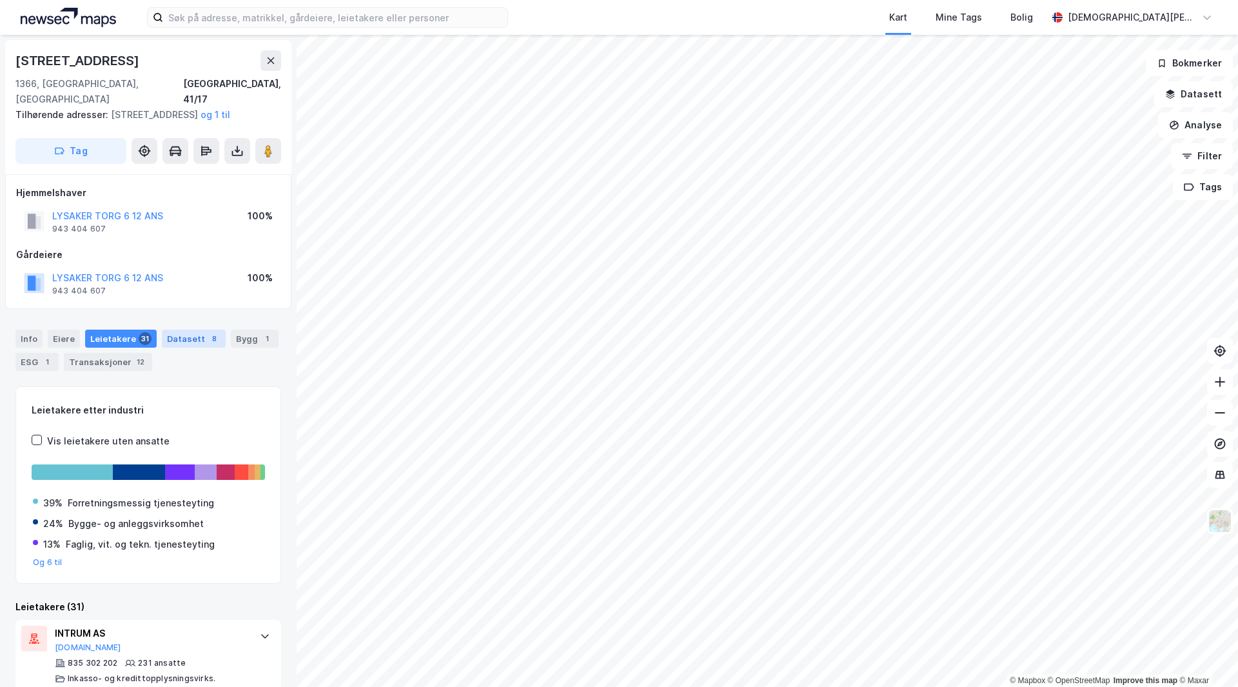
click at [177, 341] on div "Datasett 8" at bounding box center [194, 339] width 64 height 18
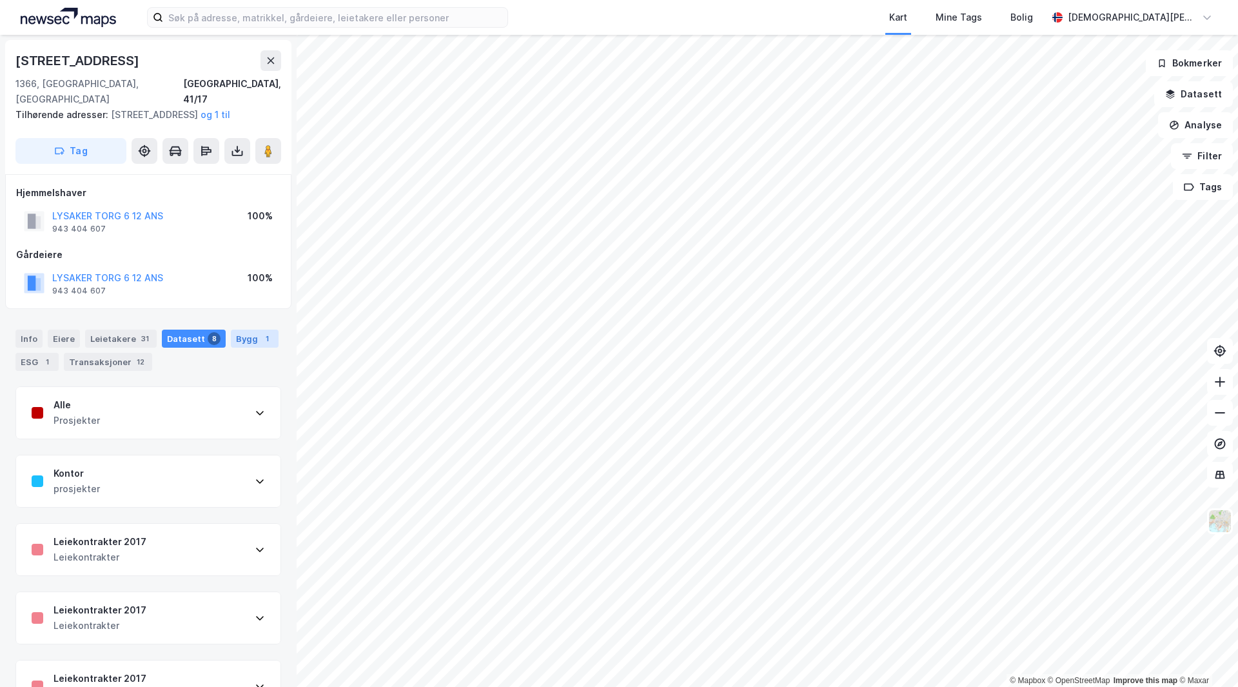
click at [237, 332] on div "Bygg 1" at bounding box center [255, 339] width 48 height 18
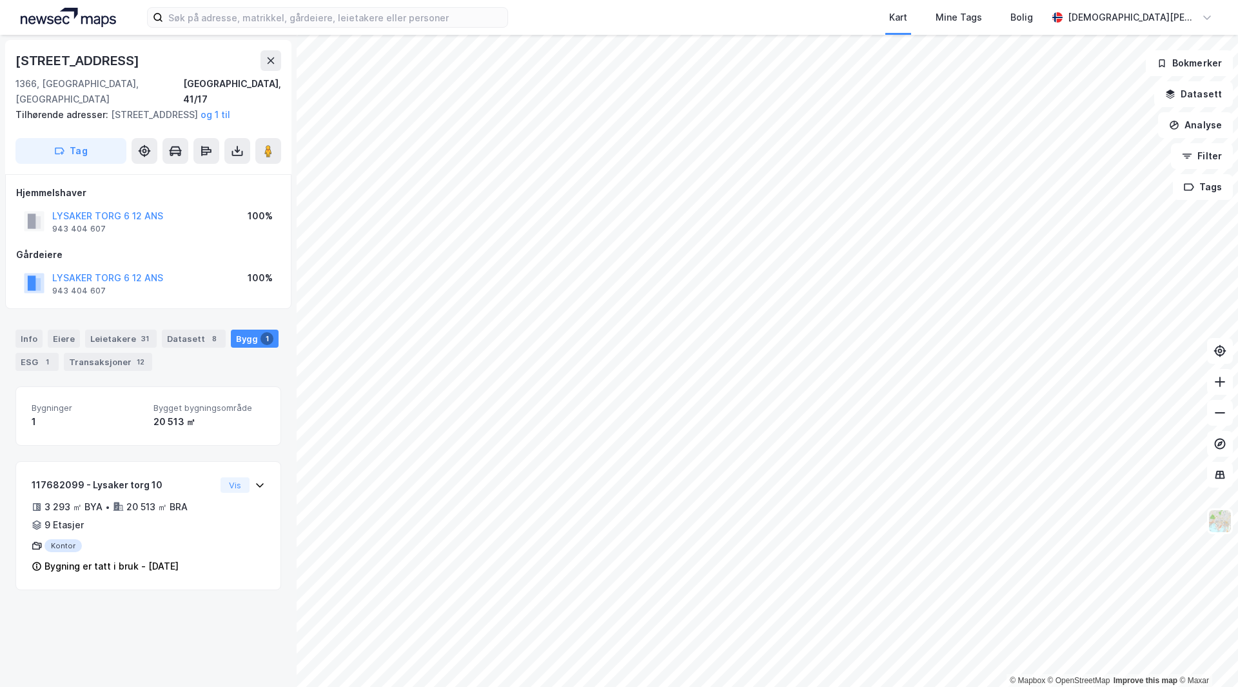
click at [235, 348] on div "Bygg 1" at bounding box center [255, 339] width 48 height 18
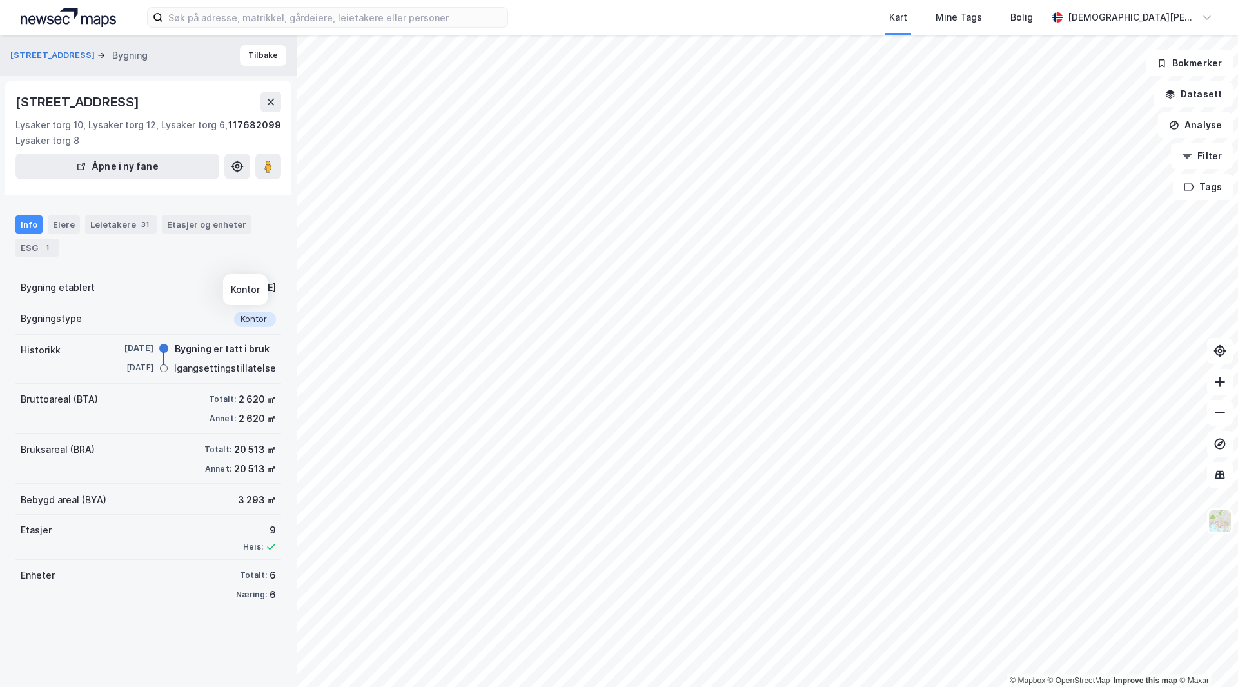
click at [251, 316] on div "Kontor" at bounding box center [255, 319] width 42 height 15
click at [191, 231] on div "Etasjer og enheter" at bounding box center [207, 224] width 90 height 18
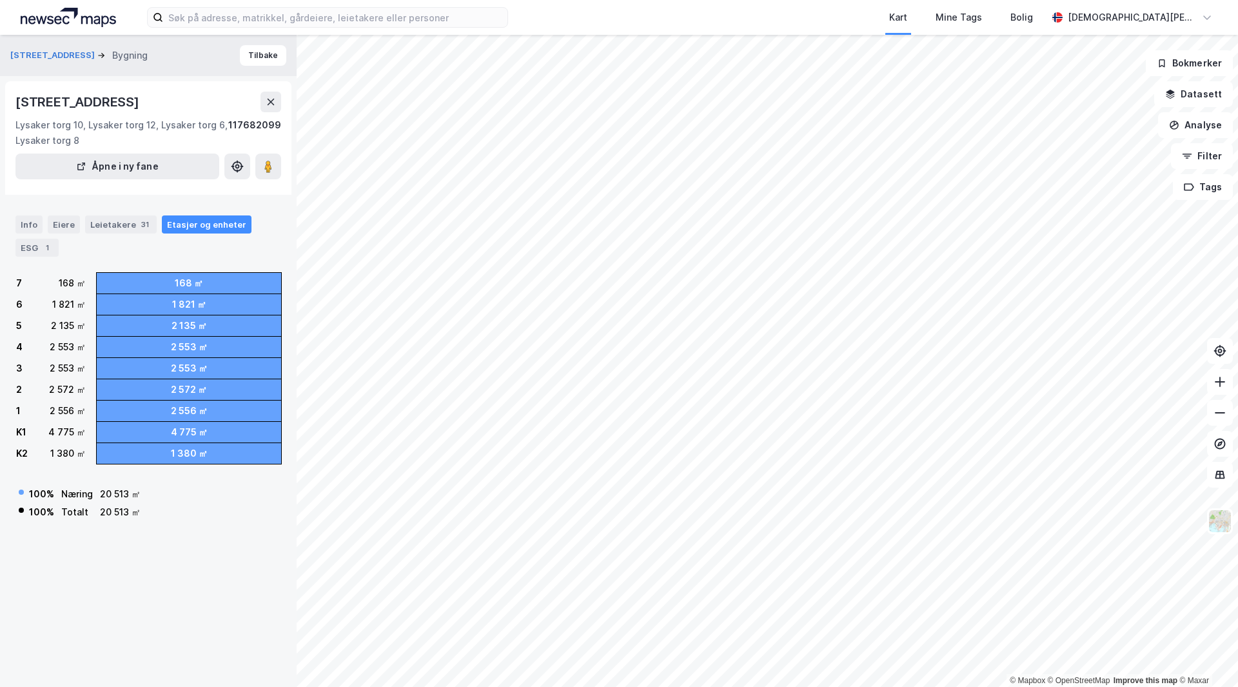
click at [141, 546] on div "Strandveien 7 Bygning Tilbake Strandveien 7, 1366, AKERSHUS Lysaker torg 10, Ly…" at bounding box center [148, 361] width 297 height 652
